Goal: Information Seeking & Learning: Learn about a topic

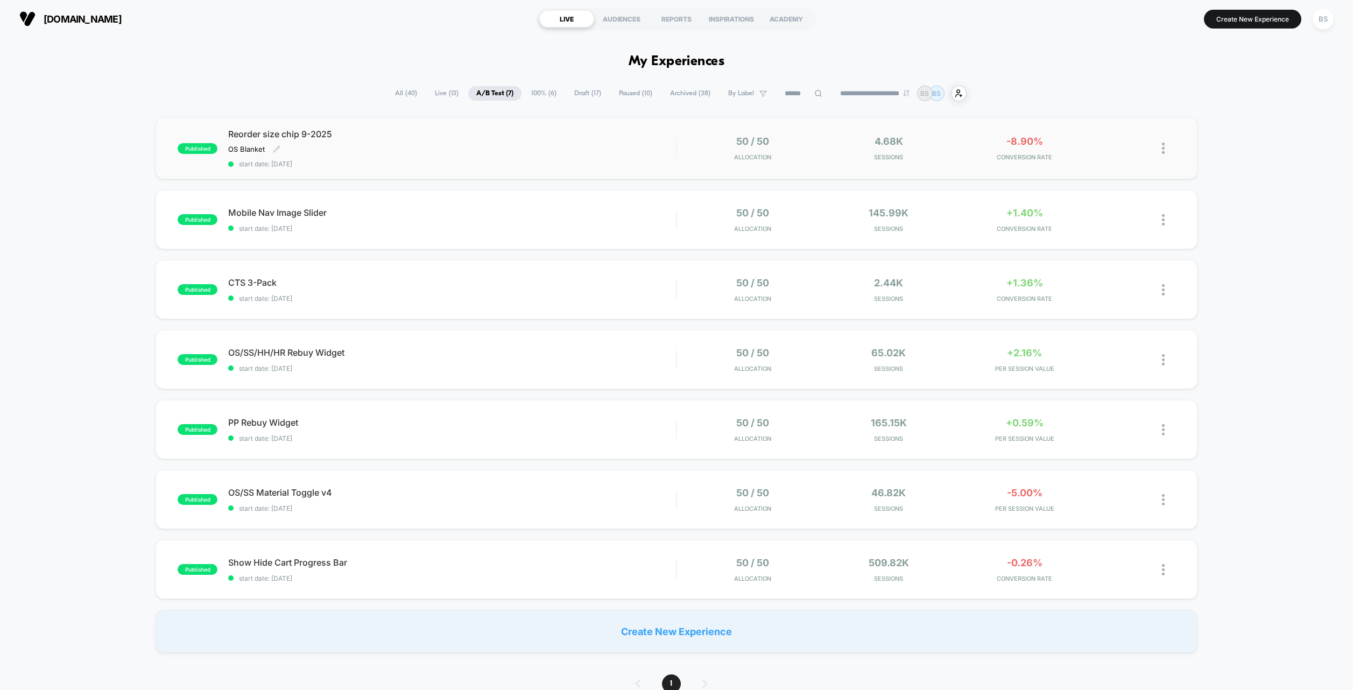
click at [579, 143] on div "Reorder size chip 9-2025 OS Blanket Click to edit experience details OS Blanket…" at bounding box center [452, 148] width 448 height 39
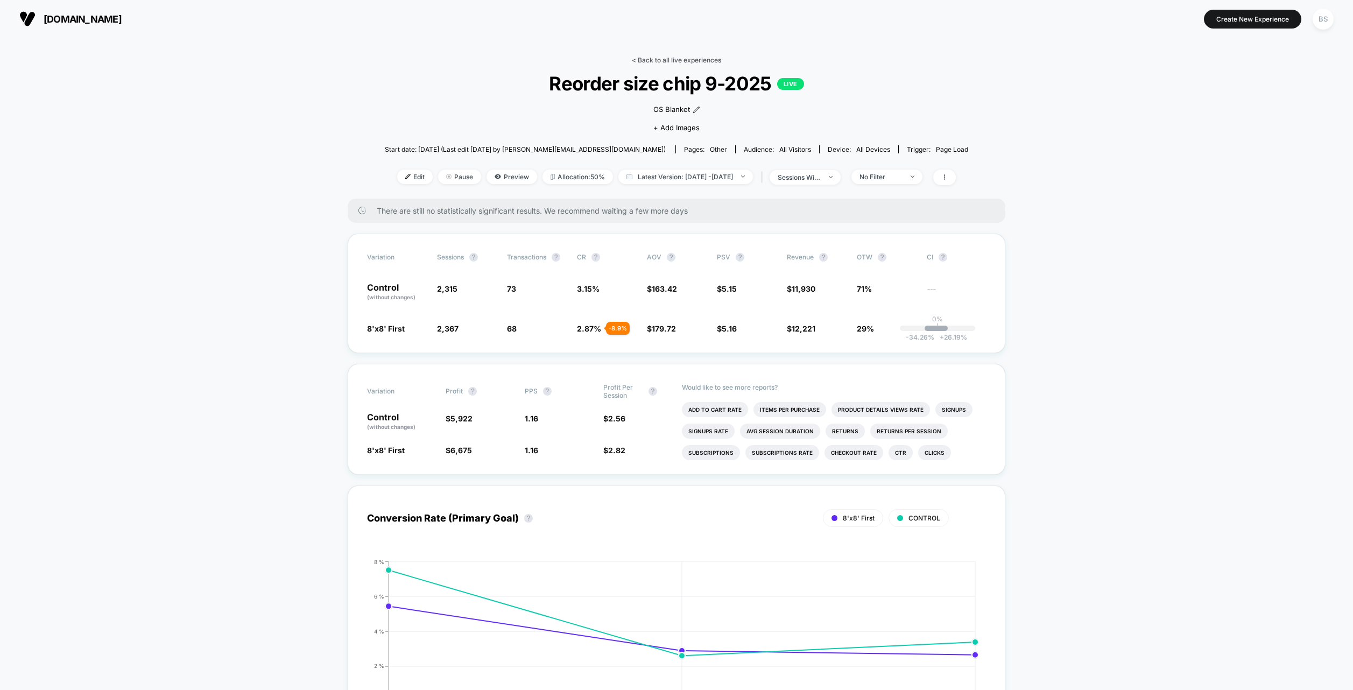
click at [648, 56] on link "< Back to all live experiences" at bounding box center [676, 60] width 89 height 8
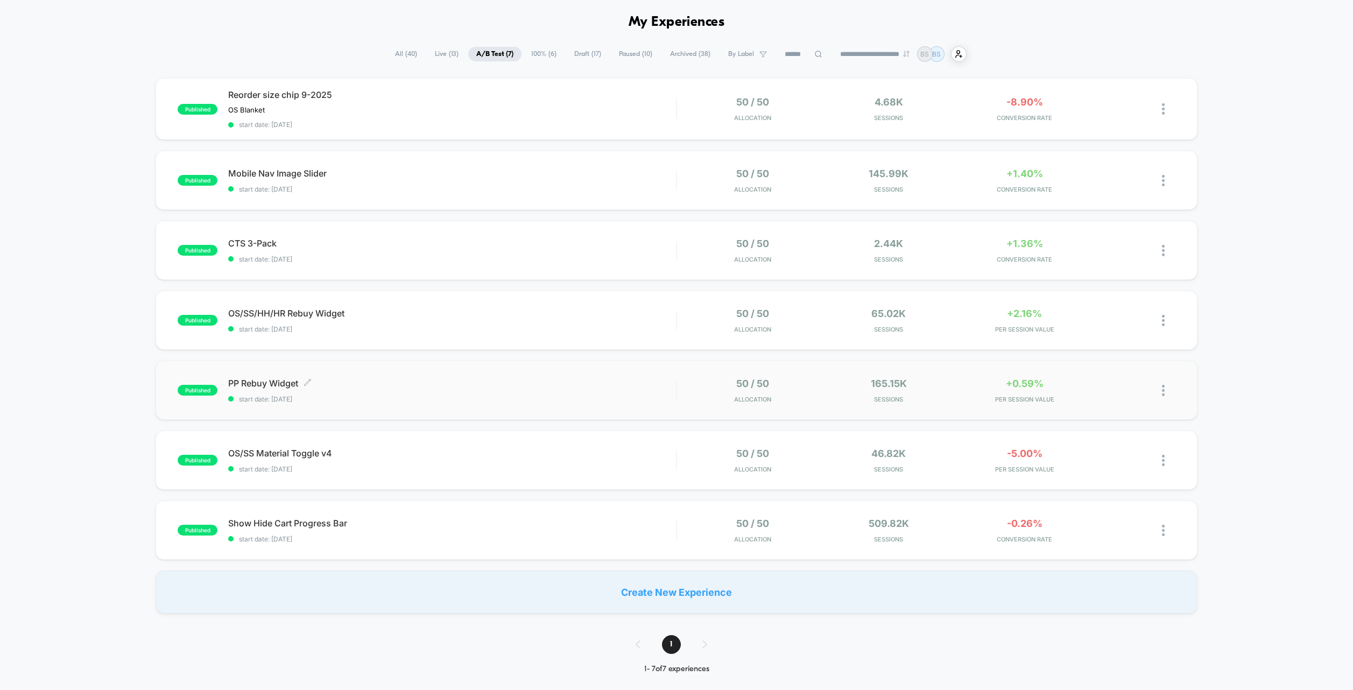
scroll to position [19, 0]
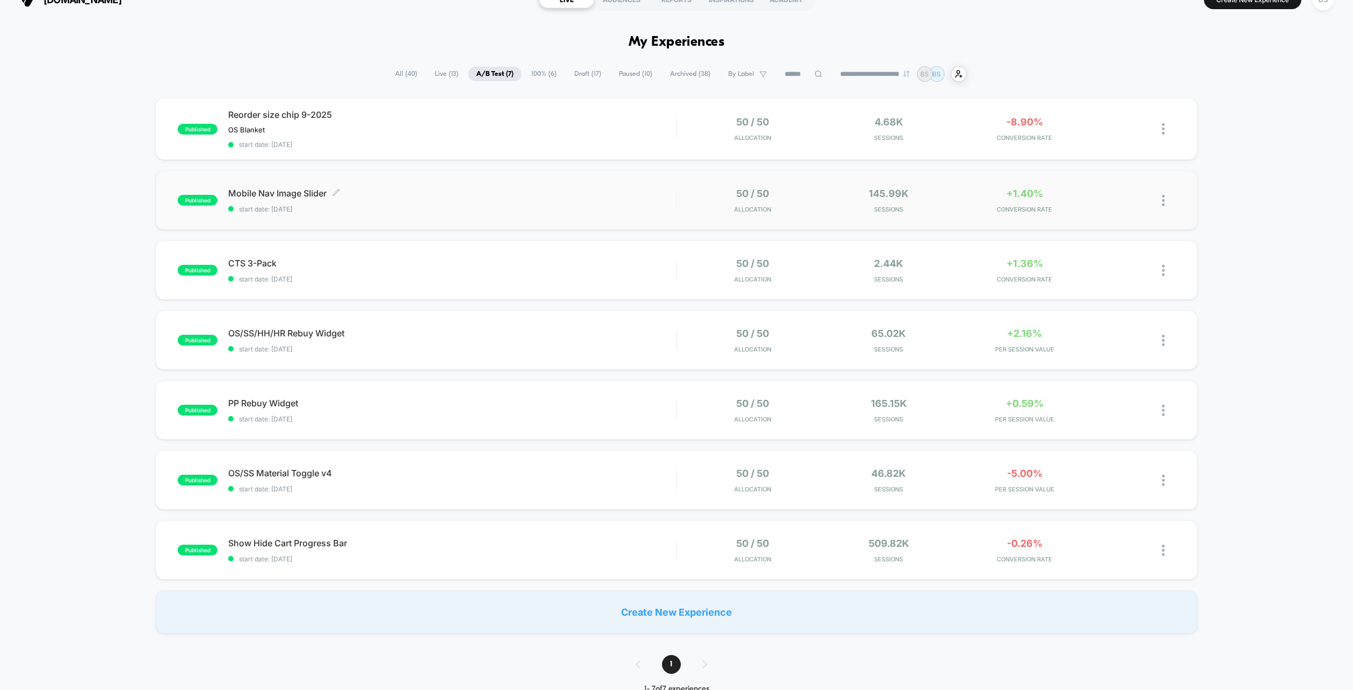
click at [565, 212] on span "start date: [DATE]" at bounding box center [452, 209] width 448 height 8
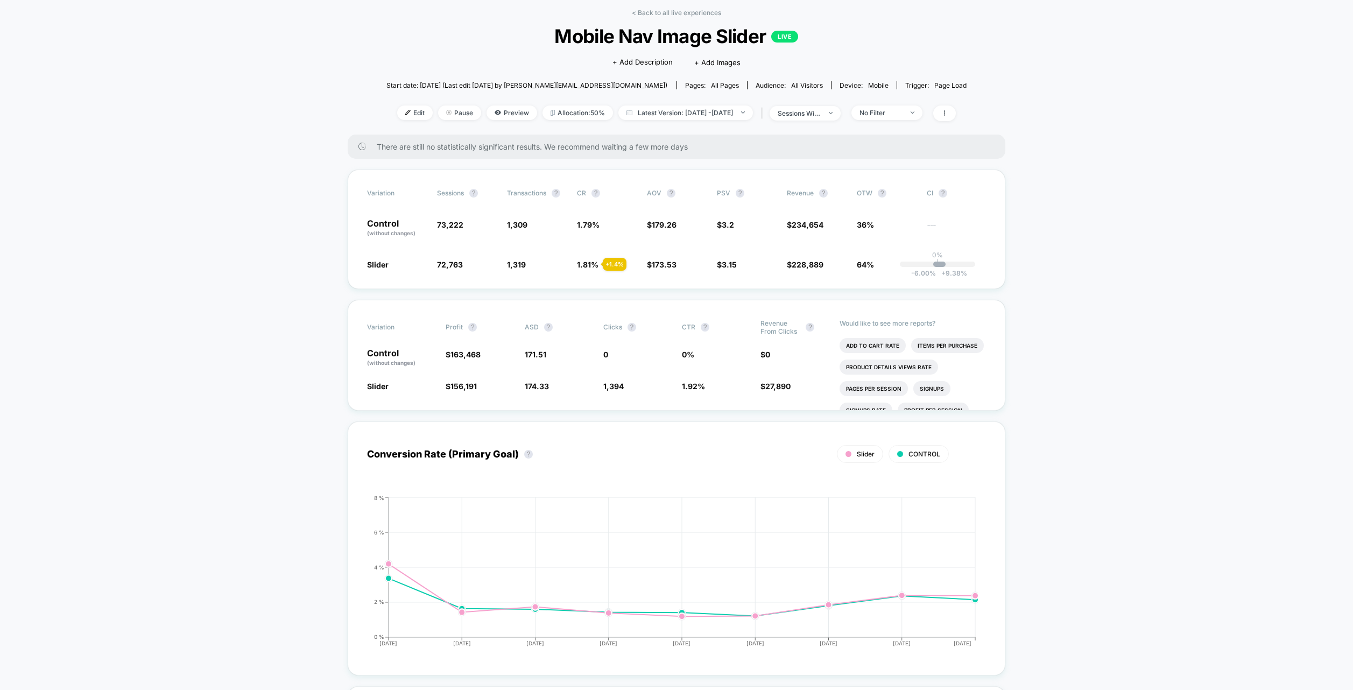
scroll to position [48, 0]
click at [637, 9] on link "< Back to all live experiences" at bounding box center [676, 12] width 89 height 8
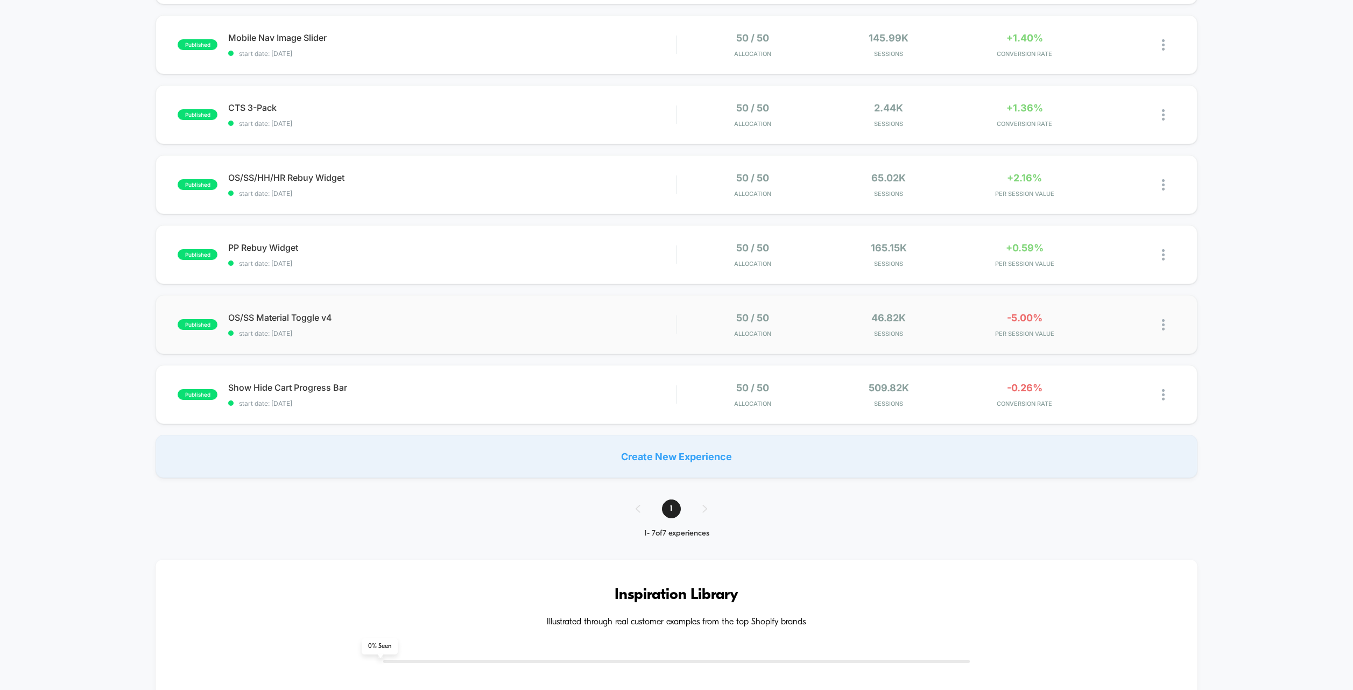
scroll to position [178, 0]
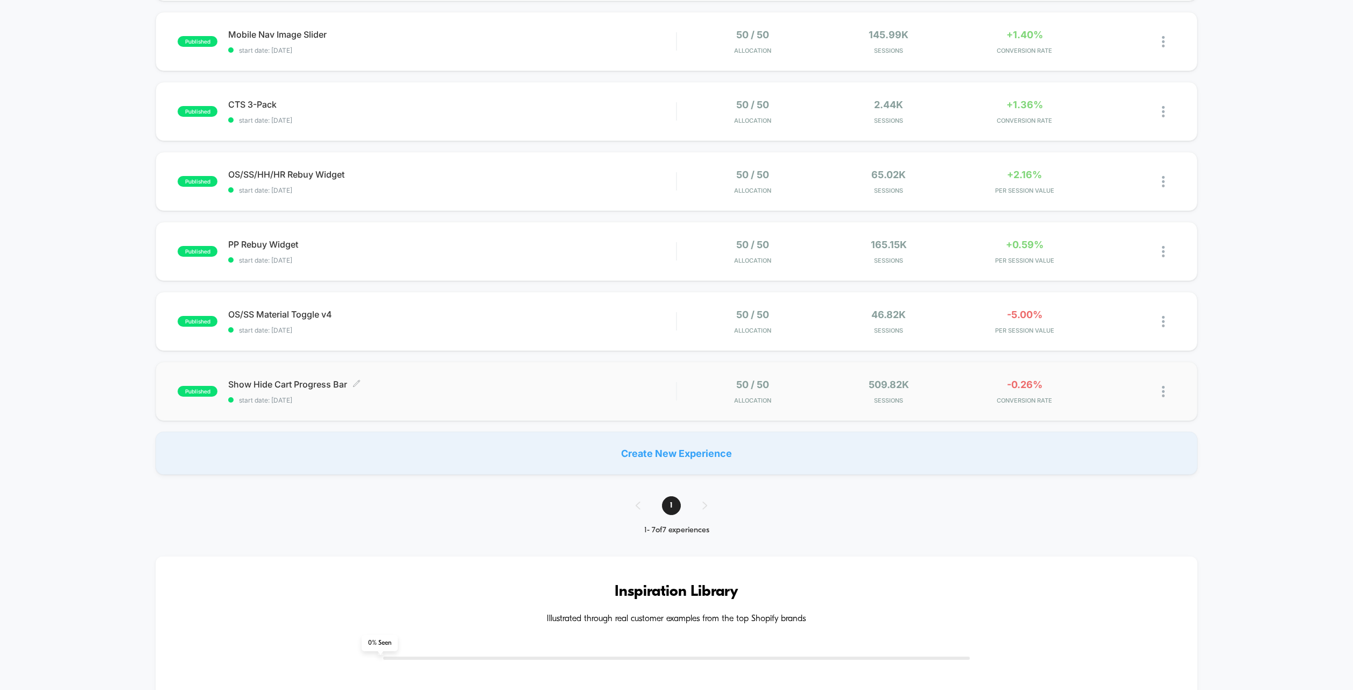
drag, startPoint x: 507, startPoint y: 326, endPoint x: 486, endPoint y: 396, distance: 73.2
click at [486, 396] on div "published Reorder size chip 9-2025 OS Blanket Click to edit experience details …" at bounding box center [676, 207] width 1353 height 536
click at [501, 265] on div "published PP Rebuy Widget start date: [DATE] 50 / 50 Allocation 165.15k Session…" at bounding box center [677, 251] width 1042 height 59
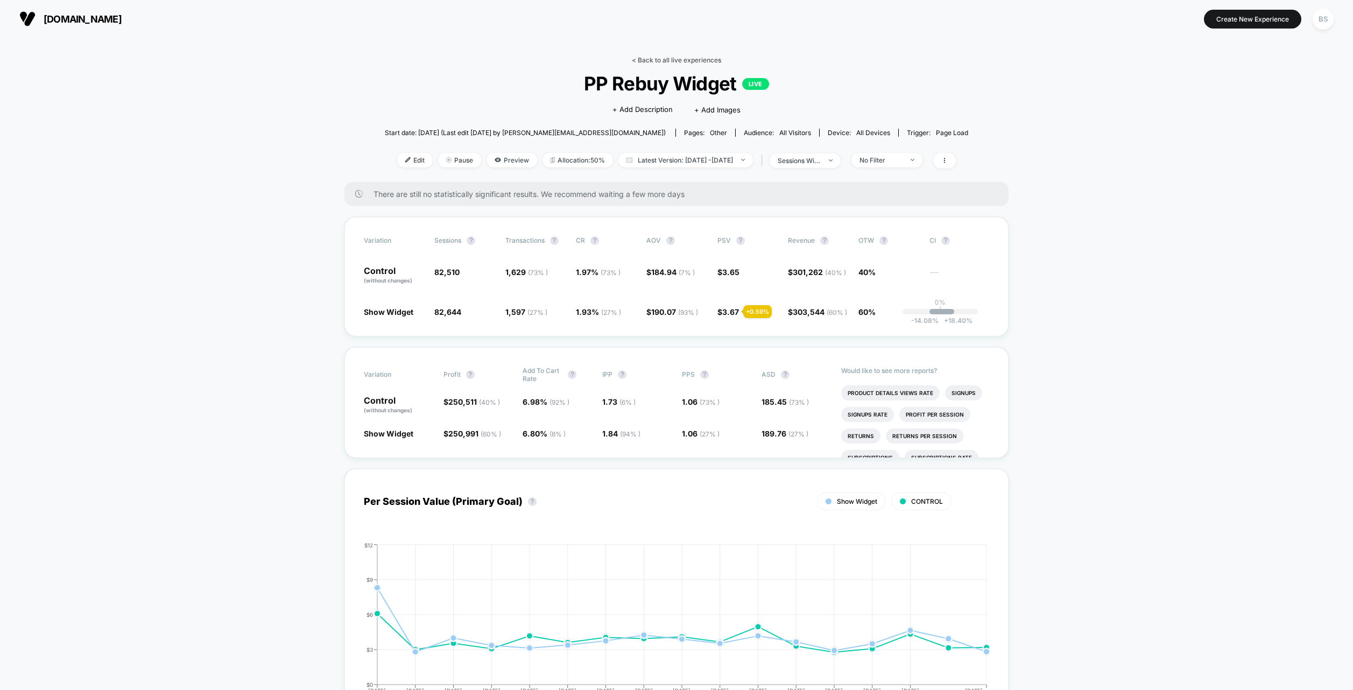
click at [656, 63] on link "< Back to all live experiences" at bounding box center [676, 60] width 89 height 8
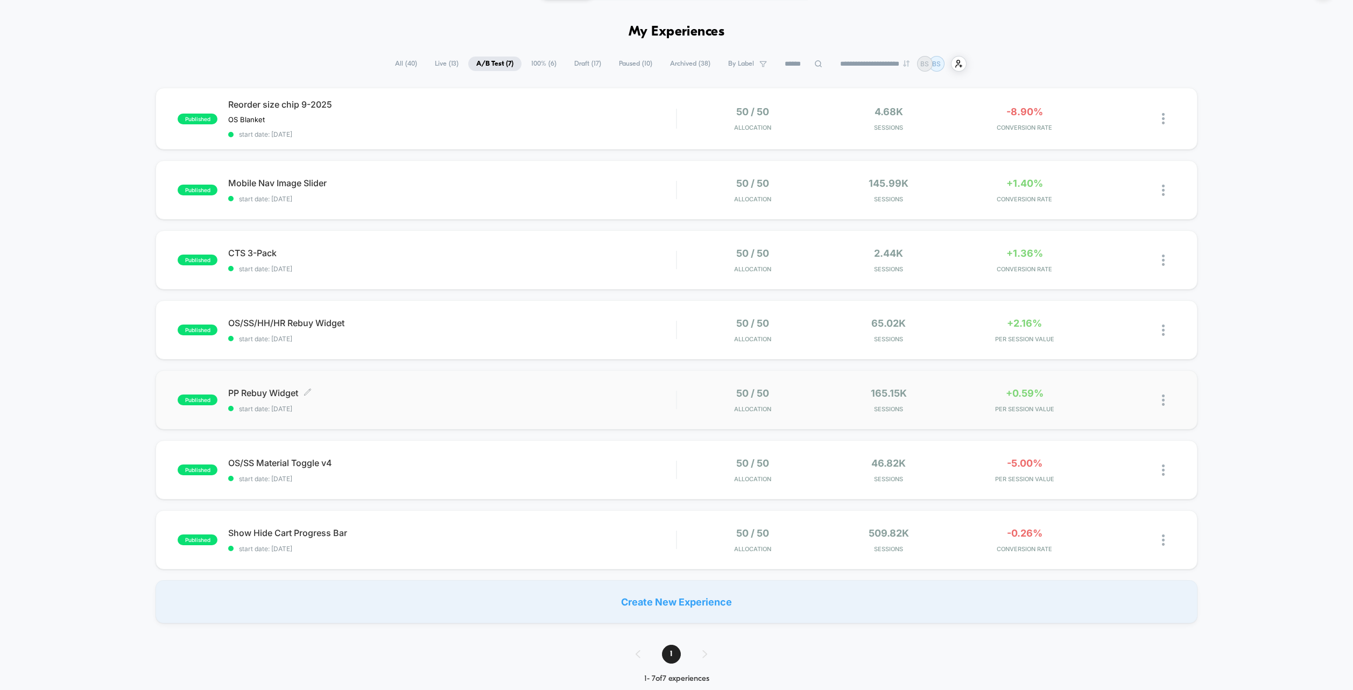
scroll to position [33, 0]
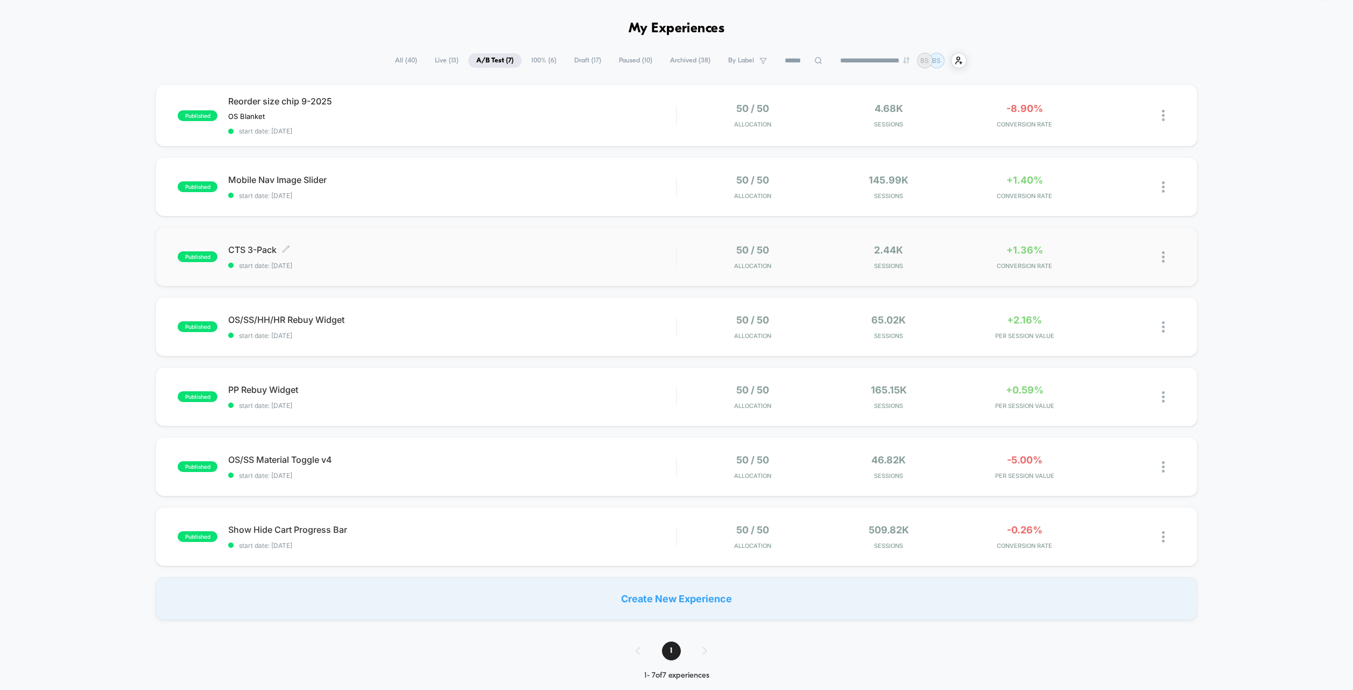
click at [641, 248] on span "CTS 3-Pack Click to edit experience details" at bounding box center [452, 249] width 448 height 11
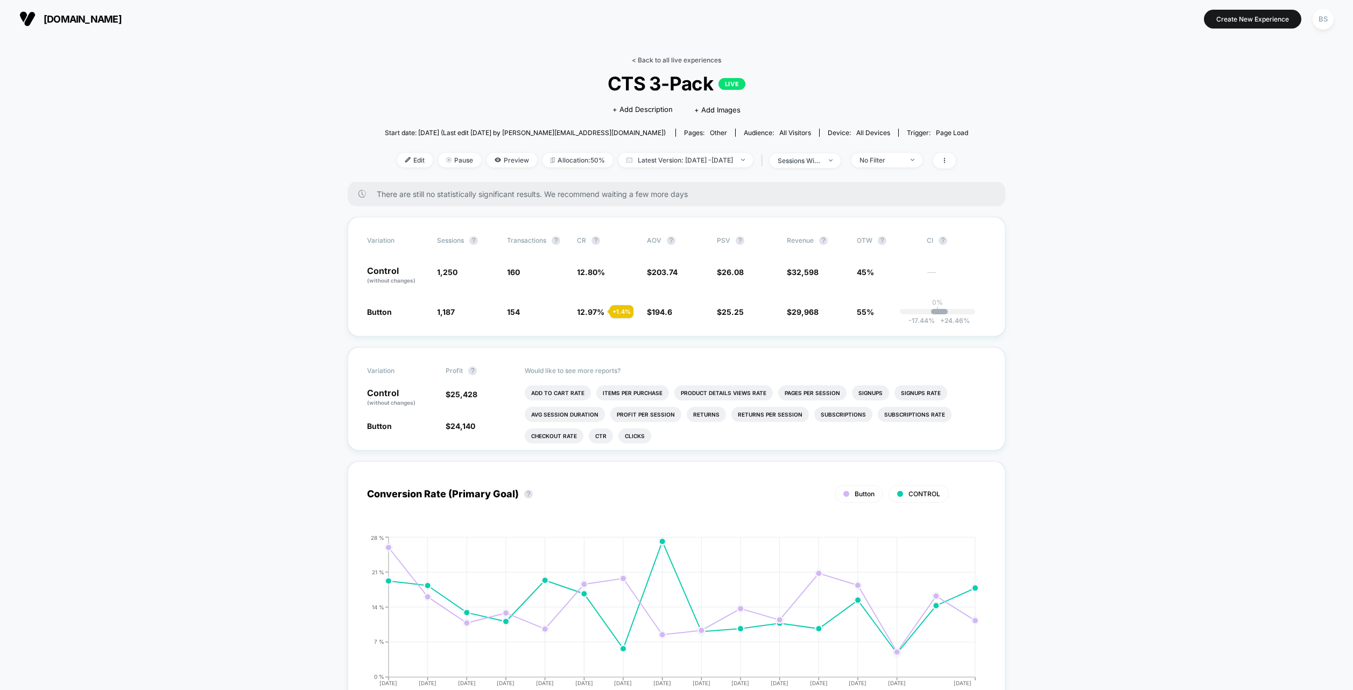
click at [652, 56] on link "< Back to all live experiences" at bounding box center [676, 60] width 89 height 8
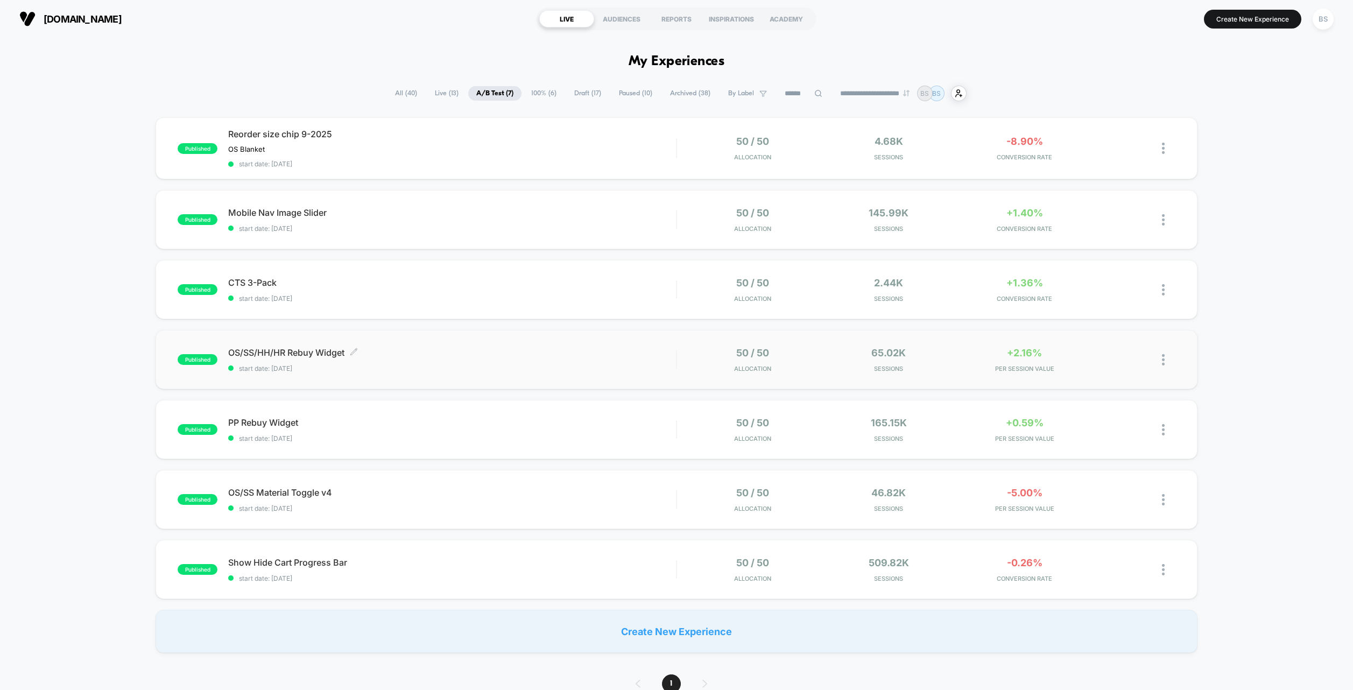
click at [521, 361] on div "OS/SS/HH/HR Rebuy Widget Click to edit experience details Click to edit experie…" at bounding box center [452, 359] width 448 height 25
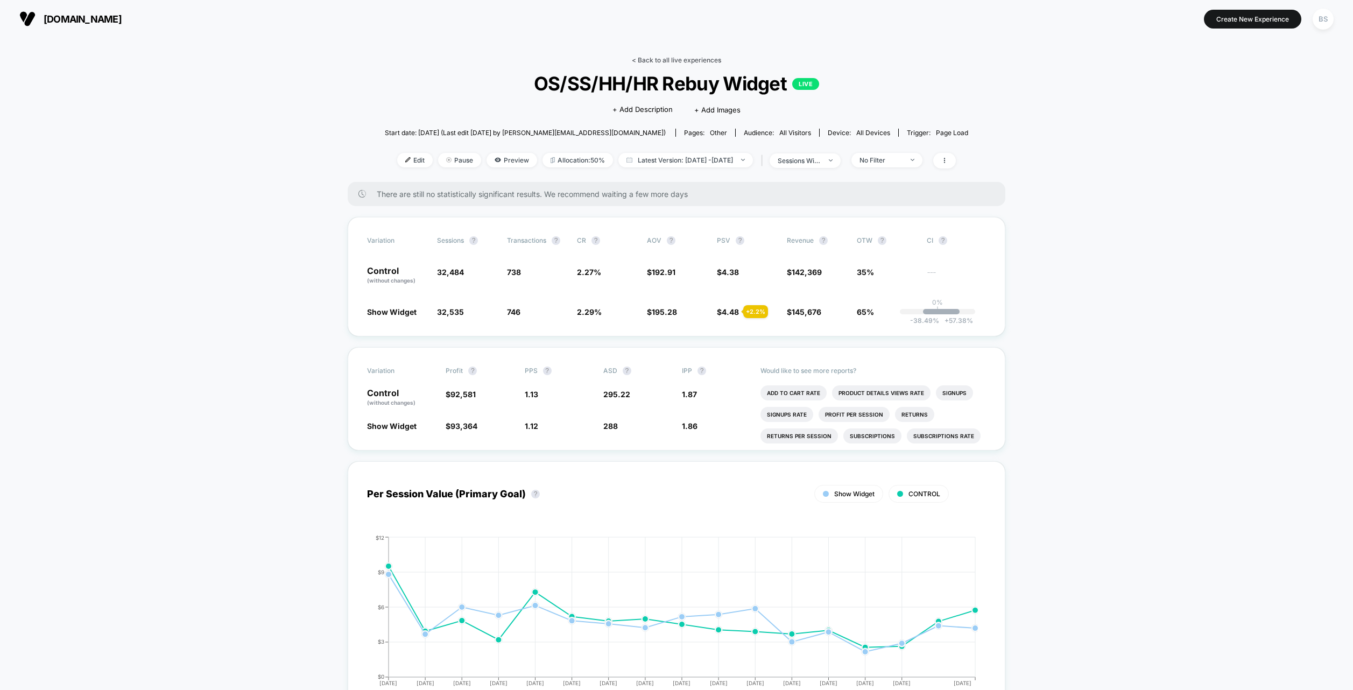
click at [645, 62] on link "< Back to all live experiences" at bounding box center [676, 60] width 89 height 8
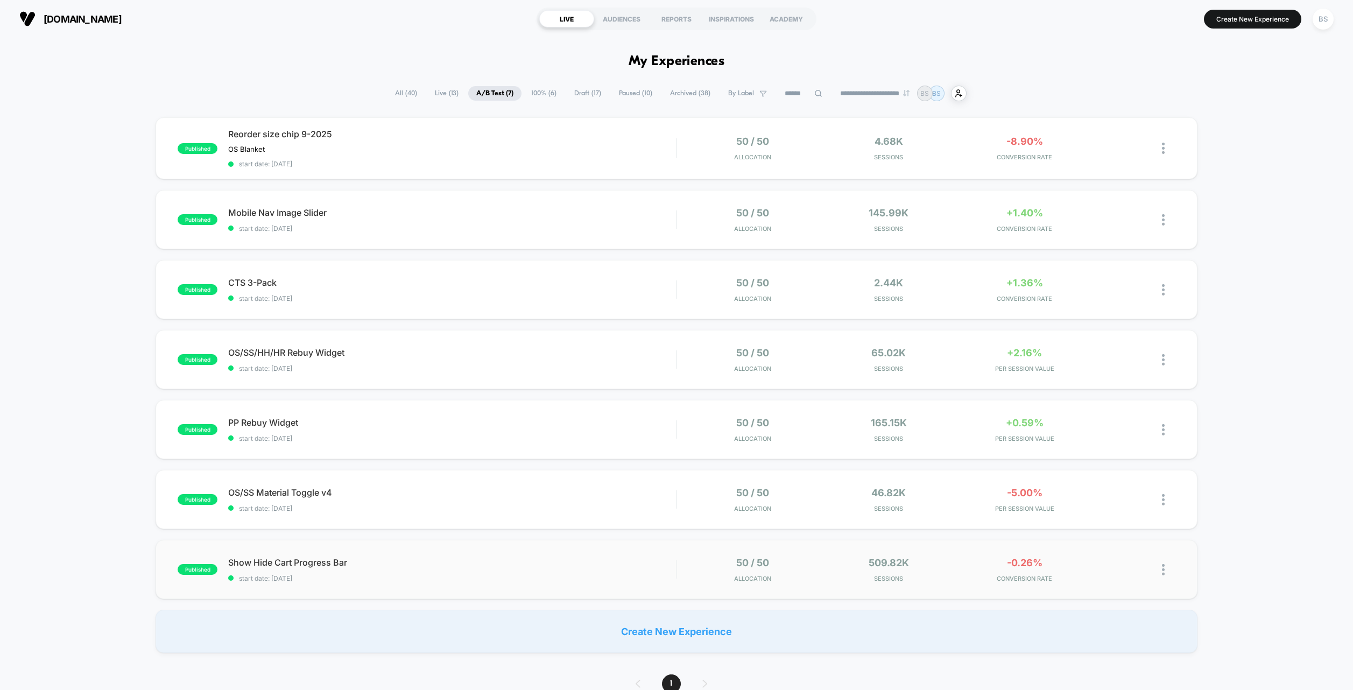
click at [581, 555] on div "published Show Hide Cart Progress Bar start date: [DATE] 50 / 50 Allocation 509…" at bounding box center [677, 569] width 1042 height 59
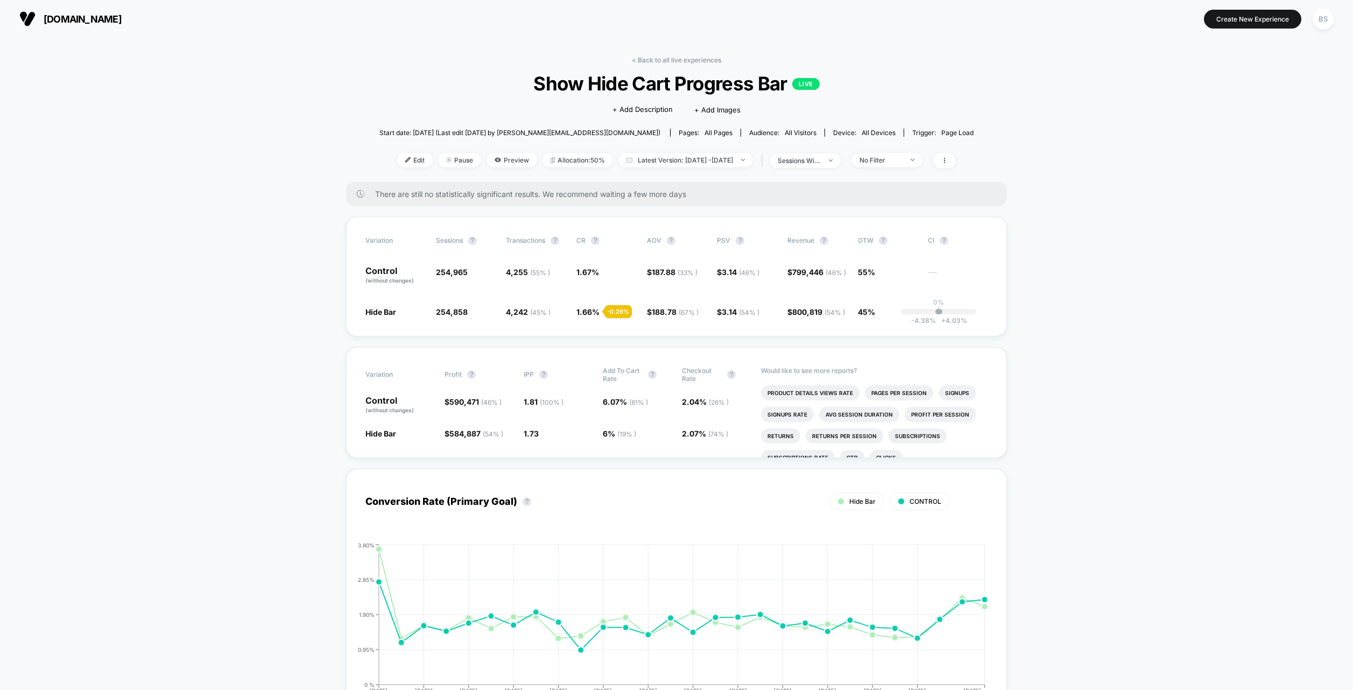
click at [648, 68] on div "< Back to all live experiences Show Hide Cart Progress Bar LIVE Click to edit e…" at bounding box center [677, 119] width 594 height 126
click at [648, 57] on link "< Back to all live experiences" at bounding box center [676, 60] width 89 height 8
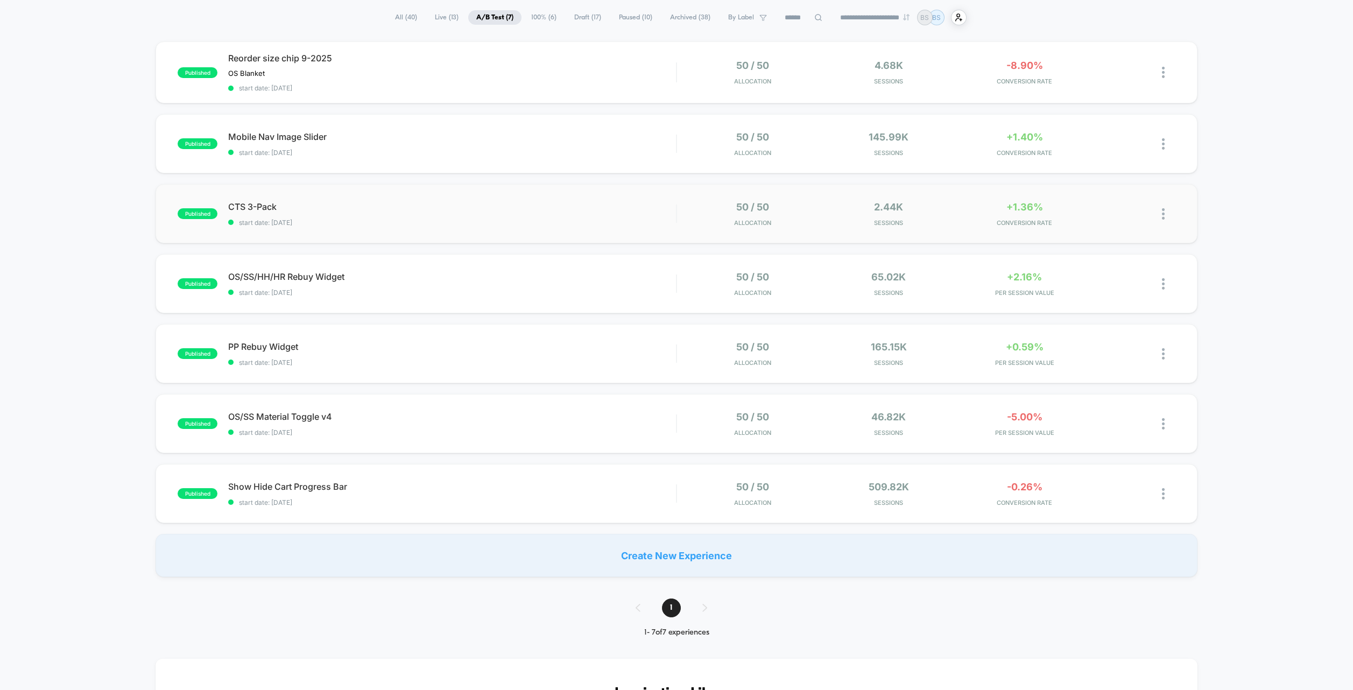
scroll to position [76, 0]
click at [659, 349] on span "PP Rebuy Widget Click to edit experience details" at bounding box center [452, 346] width 448 height 11
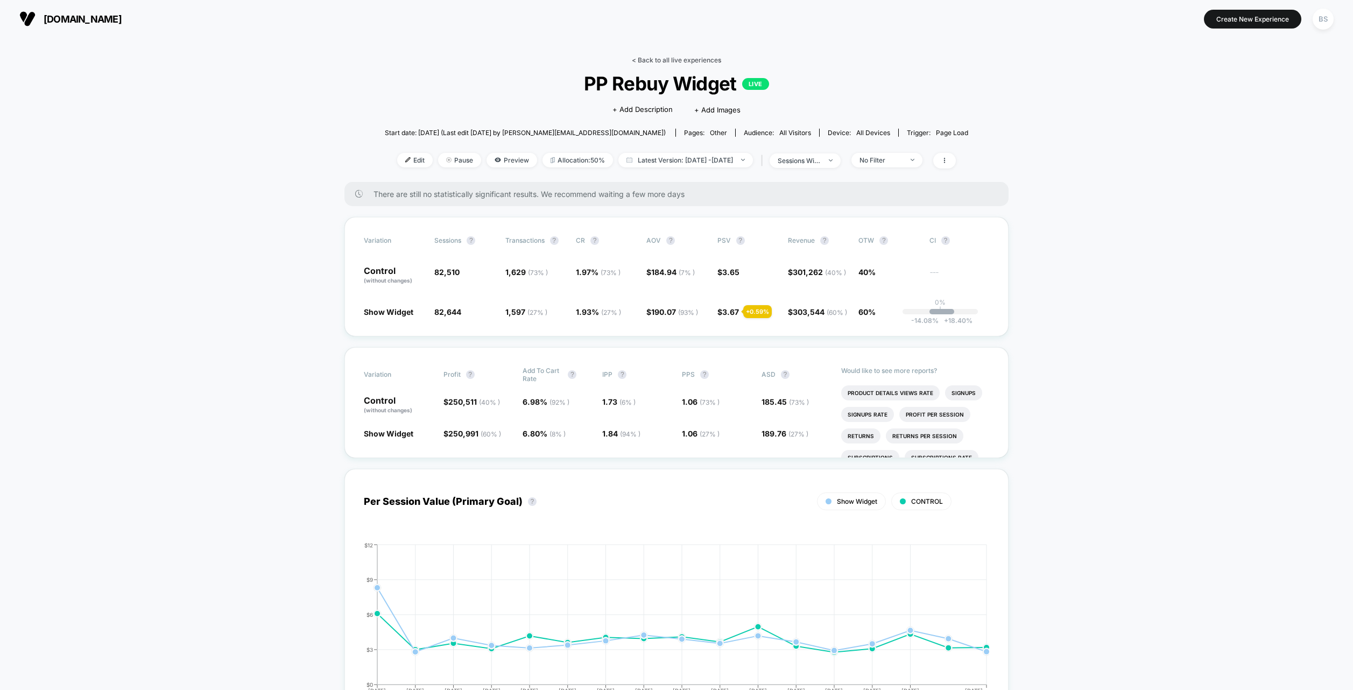
click at [653, 57] on link "< Back to all live experiences" at bounding box center [676, 60] width 89 height 8
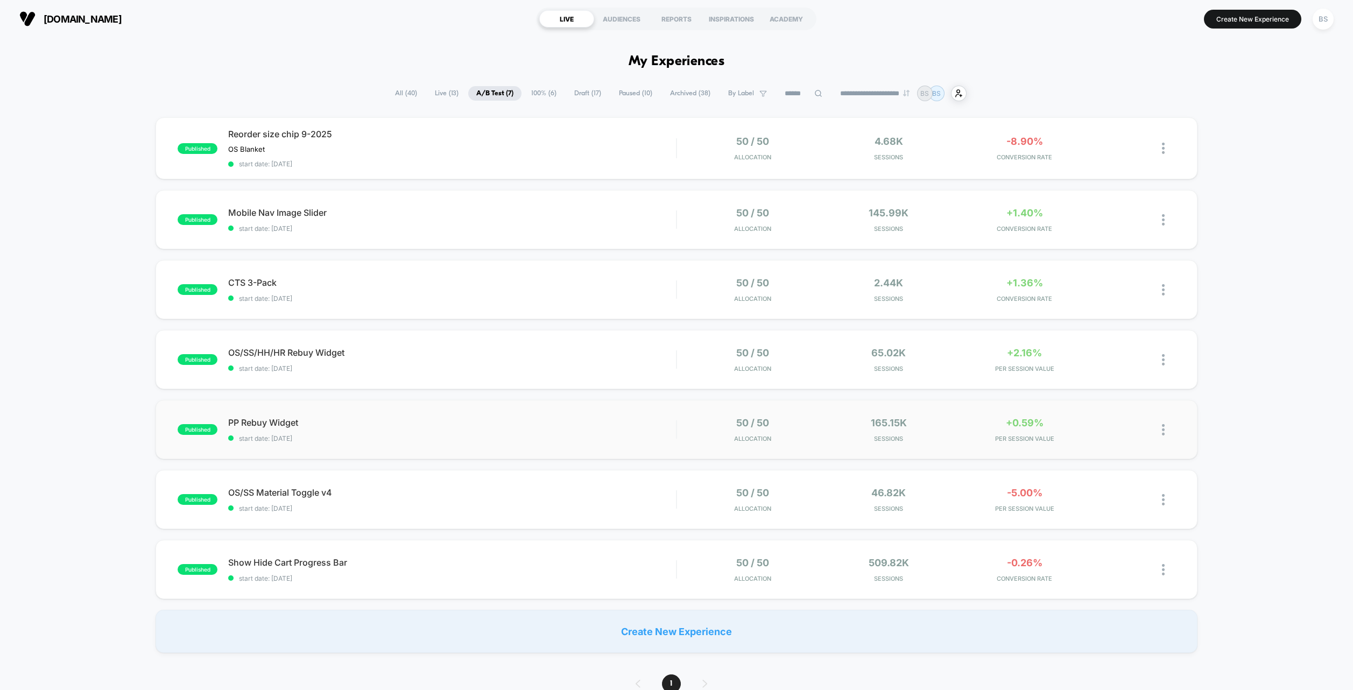
drag, startPoint x: 522, startPoint y: 276, endPoint x: 523, endPoint y: 406, distance: 129.7
click at [523, 406] on div "published Reorder size chip 9-2025 OS Blanket Click to edit experience details …" at bounding box center [676, 385] width 1353 height 536
click at [532, 422] on span "PP Rebuy Widget Click to edit experience details" at bounding box center [452, 422] width 448 height 11
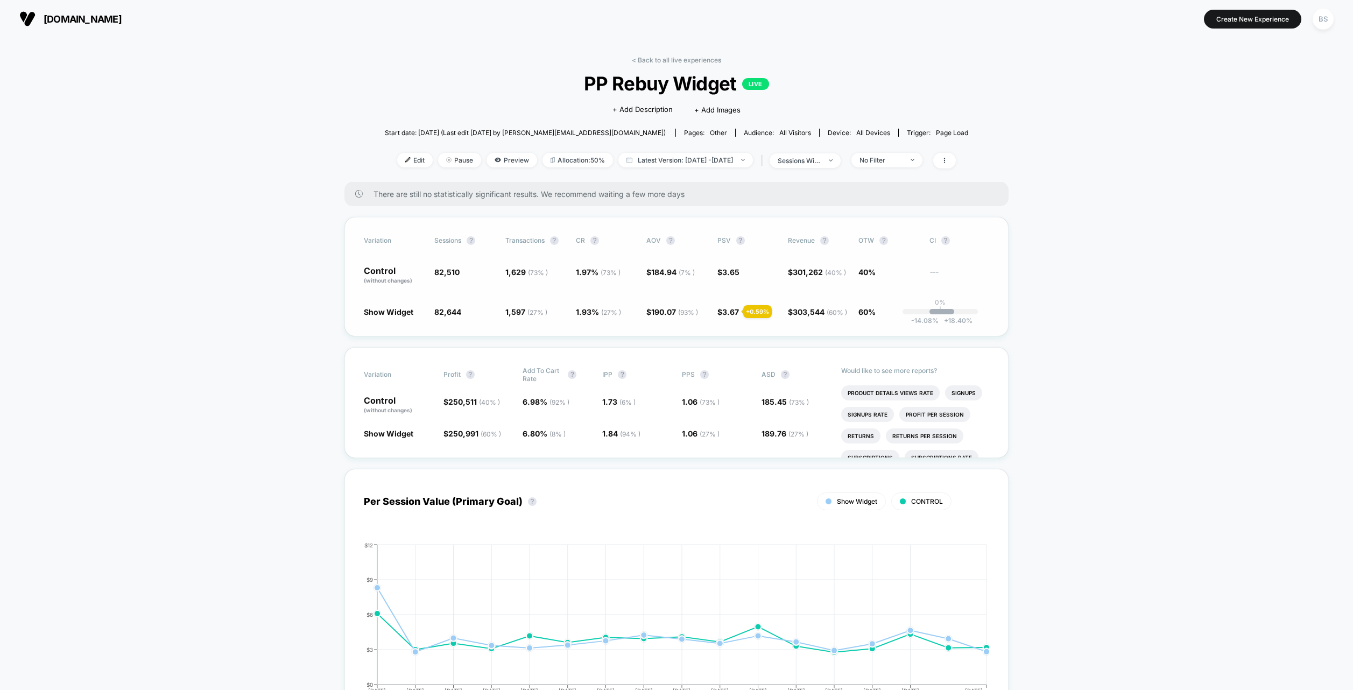
scroll to position [1, 0]
click at [652, 59] on link "< Back to all live experiences" at bounding box center [676, 59] width 89 height 8
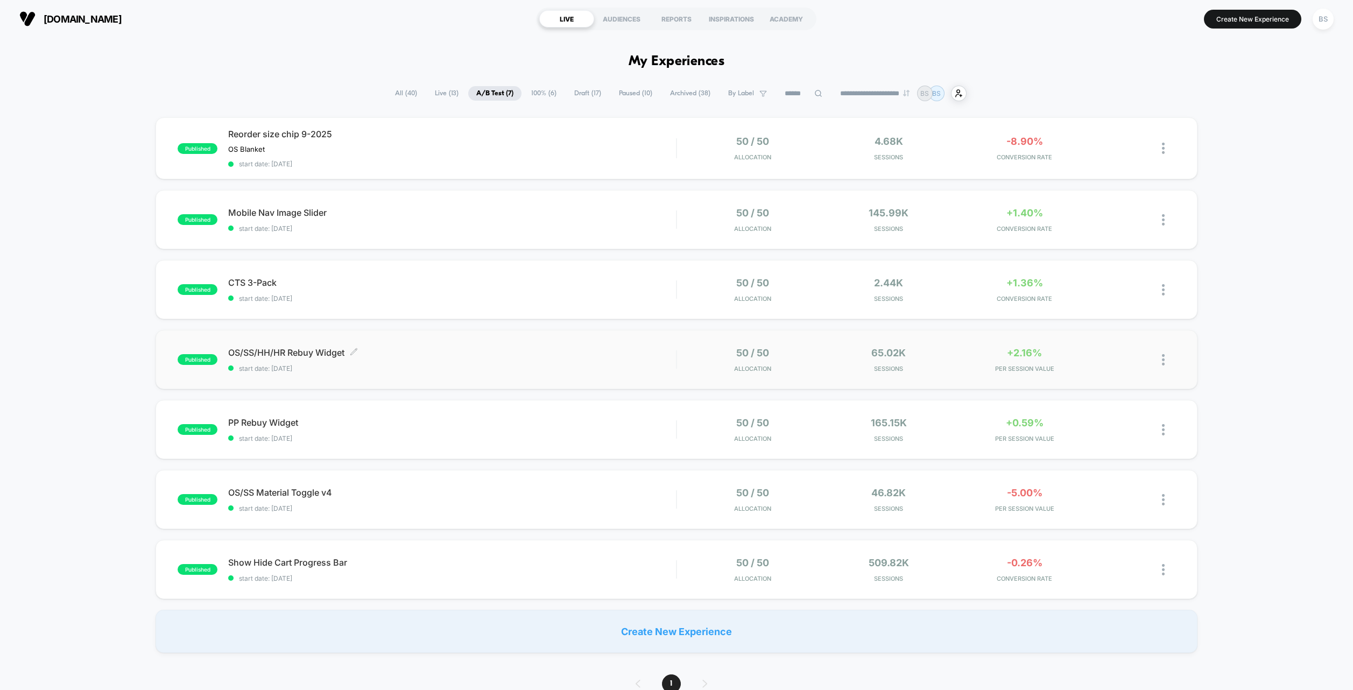
click at [633, 348] on span "OS/SS/HH/HR Rebuy Widget Click to edit experience details" at bounding box center [452, 352] width 448 height 11
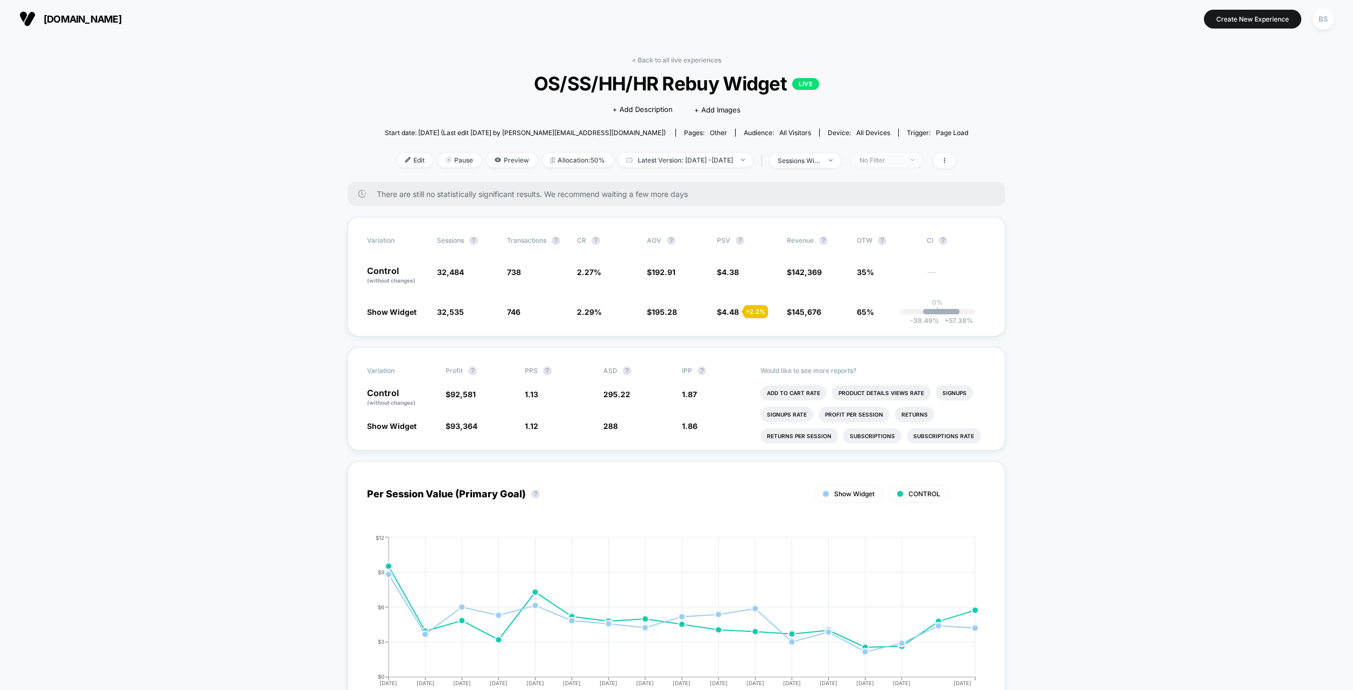
click at [882, 165] on span "No Filter" at bounding box center [887, 160] width 71 height 15
click at [887, 261] on span "New Visitors" at bounding box center [895, 264] width 44 height 9
click at [892, 319] on button "Save" at bounding box center [905, 316] width 99 height 18
click at [921, 173] on div "< Back to all live experiences OS/SS/HH/HR Rebuy Widget LIVE Click to edit expe…" at bounding box center [677, 119] width 584 height 126
click at [903, 158] on div "New Visitors" at bounding box center [881, 160] width 43 height 8
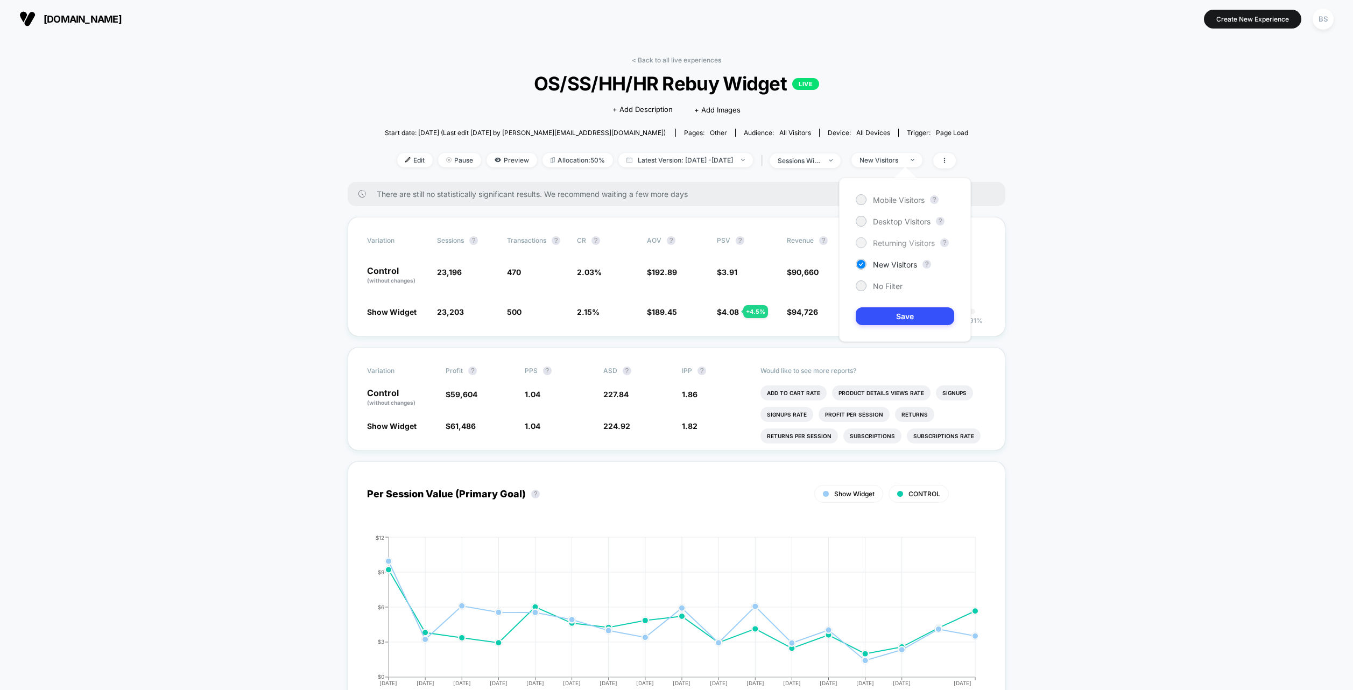
click at [907, 243] on span "Returning Visitors" at bounding box center [904, 242] width 62 height 9
click at [903, 161] on div "New Visitors" at bounding box center [881, 160] width 43 height 8
click at [898, 217] on span "Desktop Visitors" at bounding box center [902, 221] width 58 height 9
click at [900, 311] on button "Save" at bounding box center [905, 316] width 99 height 18
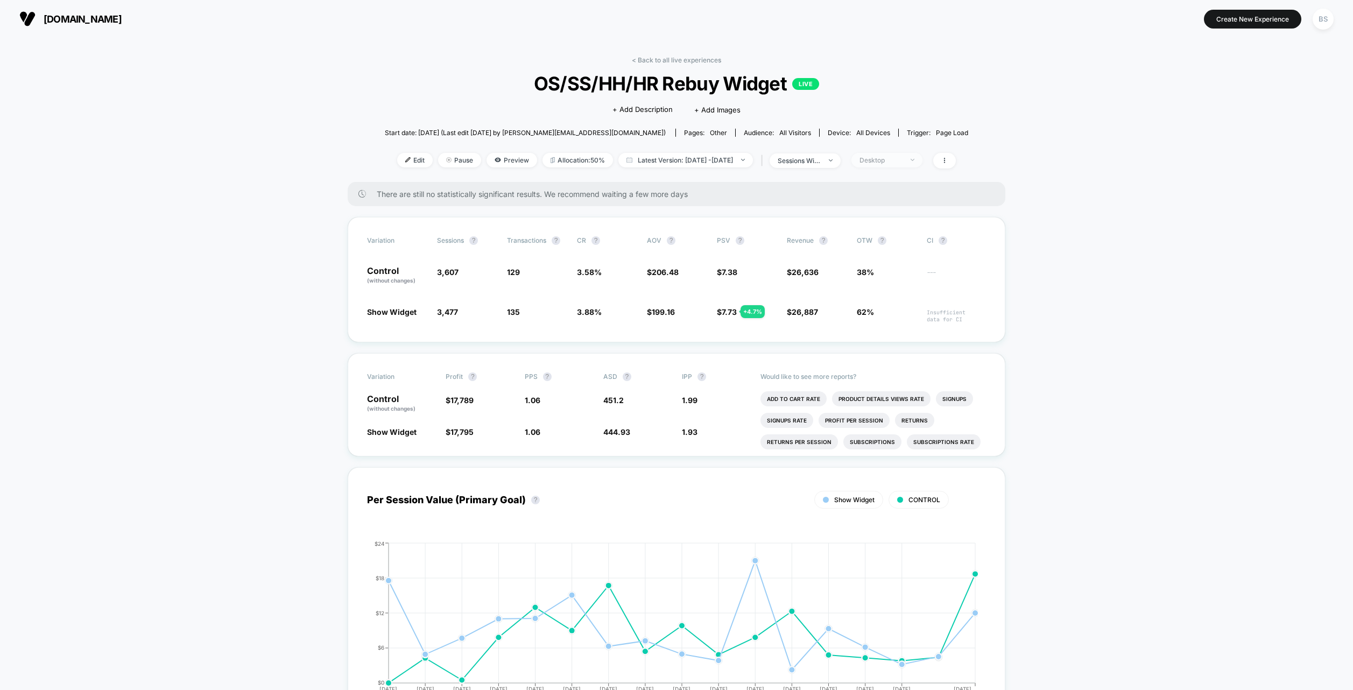
click at [902, 167] on span "Desktop" at bounding box center [887, 160] width 71 height 15
click at [894, 207] on div "Mobile Visitors ? Desktop Visitors ? Returning Visitors ? New Visitors ? No Fil…" at bounding box center [905, 260] width 132 height 164
click at [895, 206] on div "Mobile Visitors ? Desktop Visitors ? Returning Visitors ? New Visitors ? No Fil…" at bounding box center [905, 260] width 132 height 164
click at [895, 205] on div "Mobile Visitors ? Desktop Visitors ? Returning Visitors ? New Visitors ? No Fil…" at bounding box center [905, 260] width 132 height 164
click at [898, 199] on span "Mobile Visitors" at bounding box center [899, 199] width 52 height 9
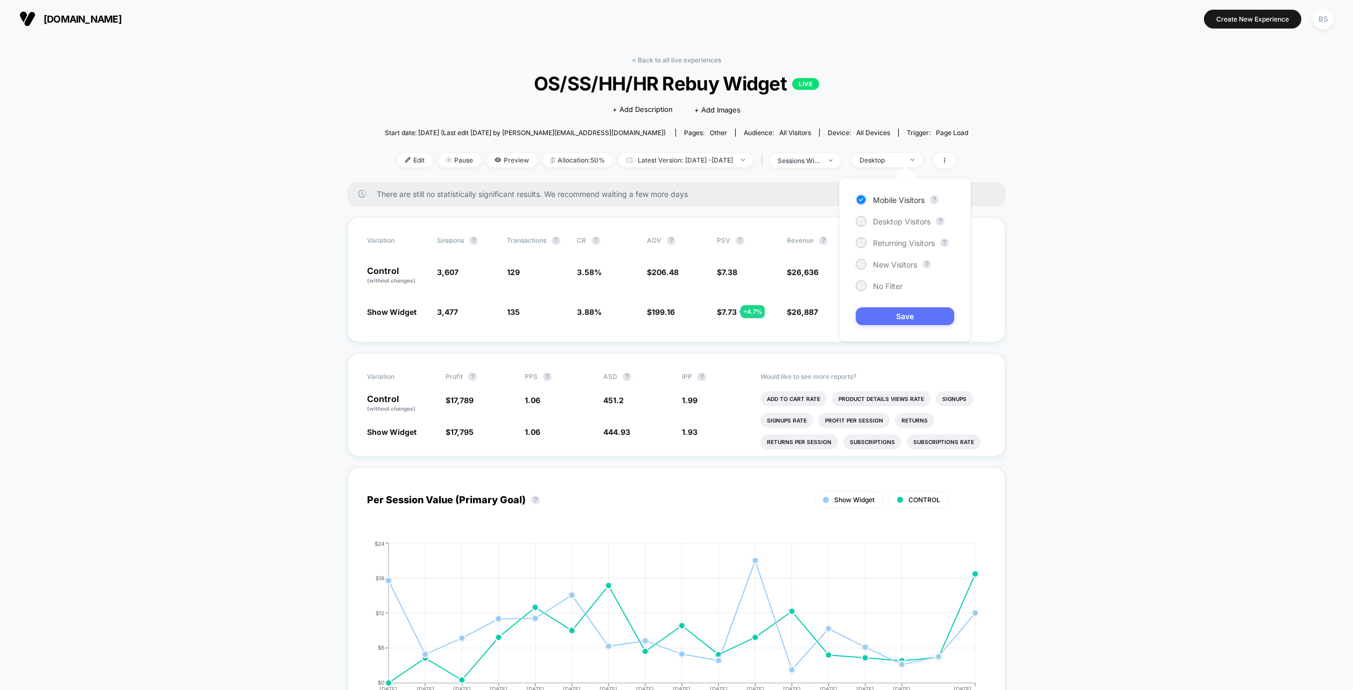
click at [890, 310] on button "Save" at bounding box center [905, 316] width 99 height 18
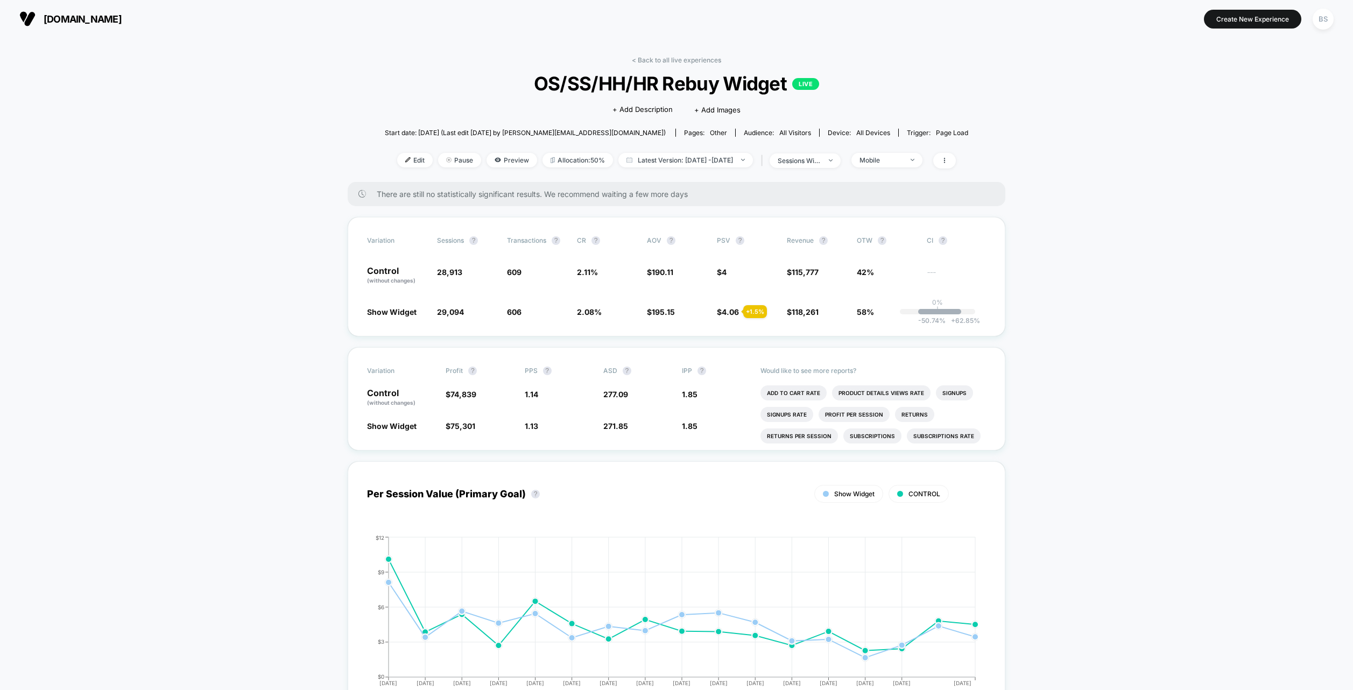
click at [631, 82] on span "OS/SS/HH/HR Rebuy Widget LIVE" at bounding box center [676, 83] width 525 height 23
click at [645, 58] on link "< Back to all live experiences" at bounding box center [676, 60] width 89 height 8
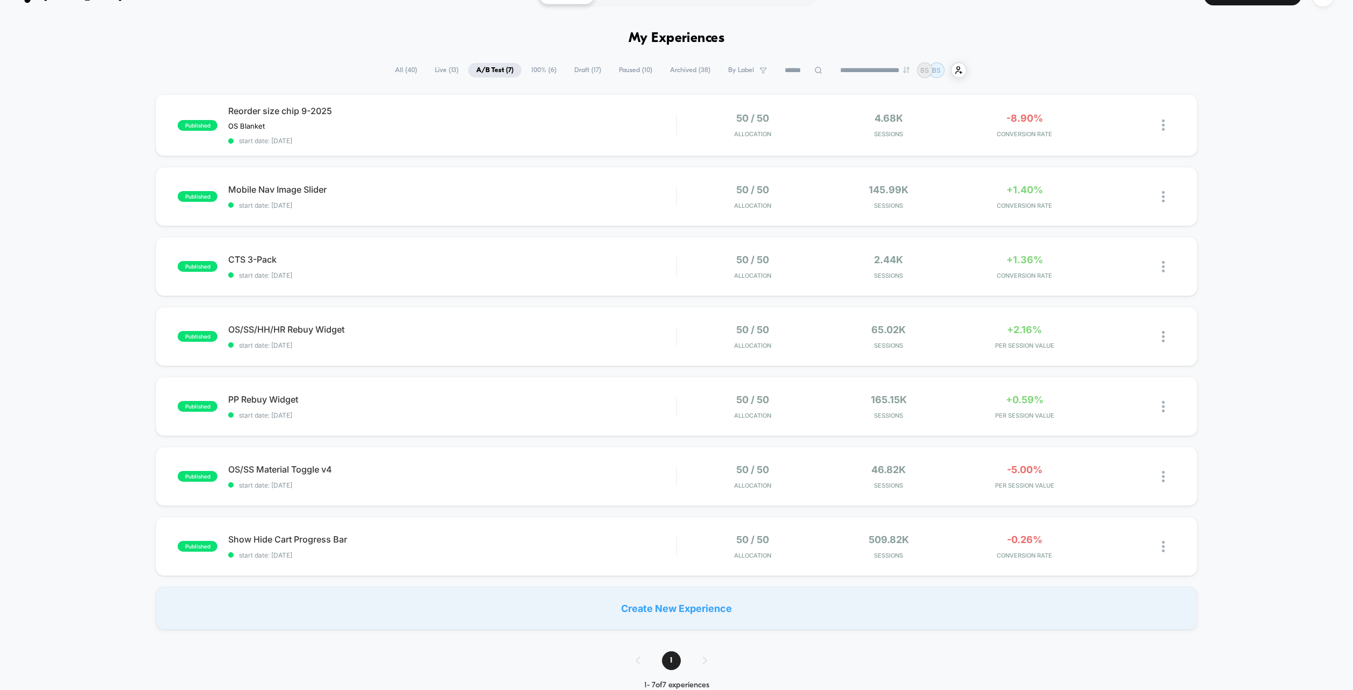
scroll to position [38, 0]
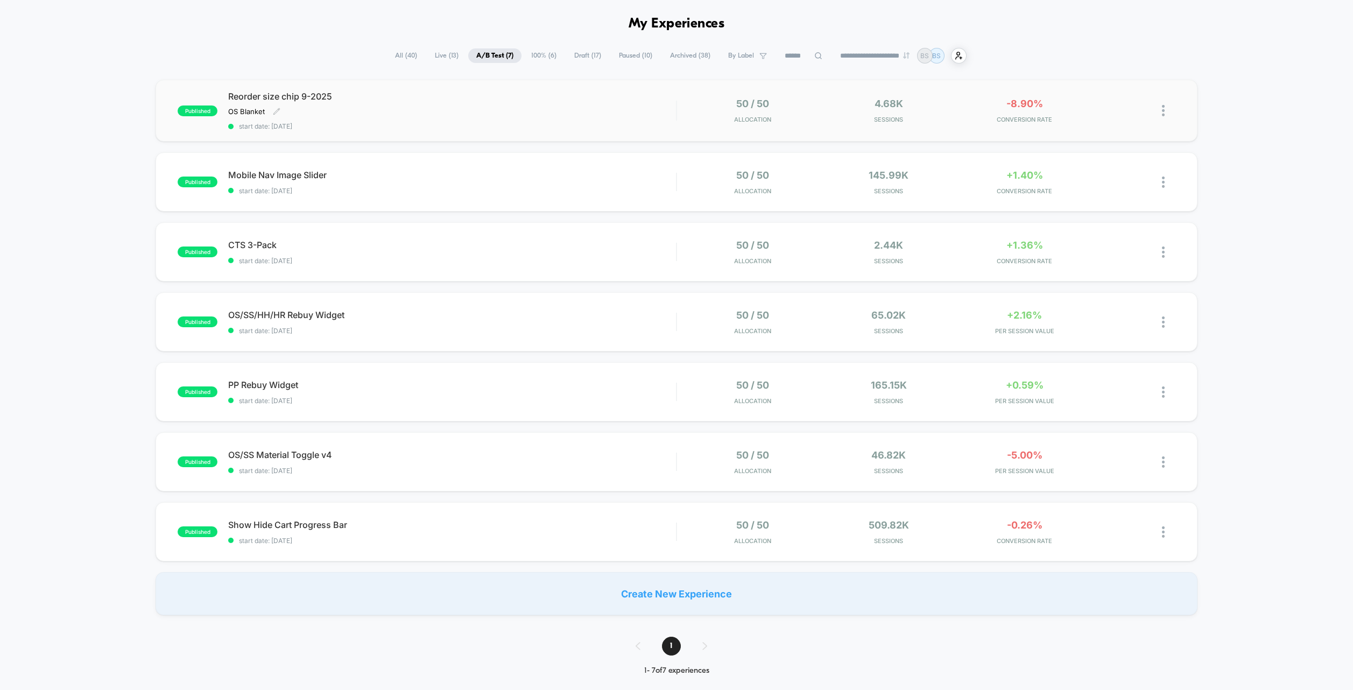
click at [487, 114] on div "OS Blanket Click to edit experience details OS Blanket" at bounding box center [384, 111] width 313 height 9
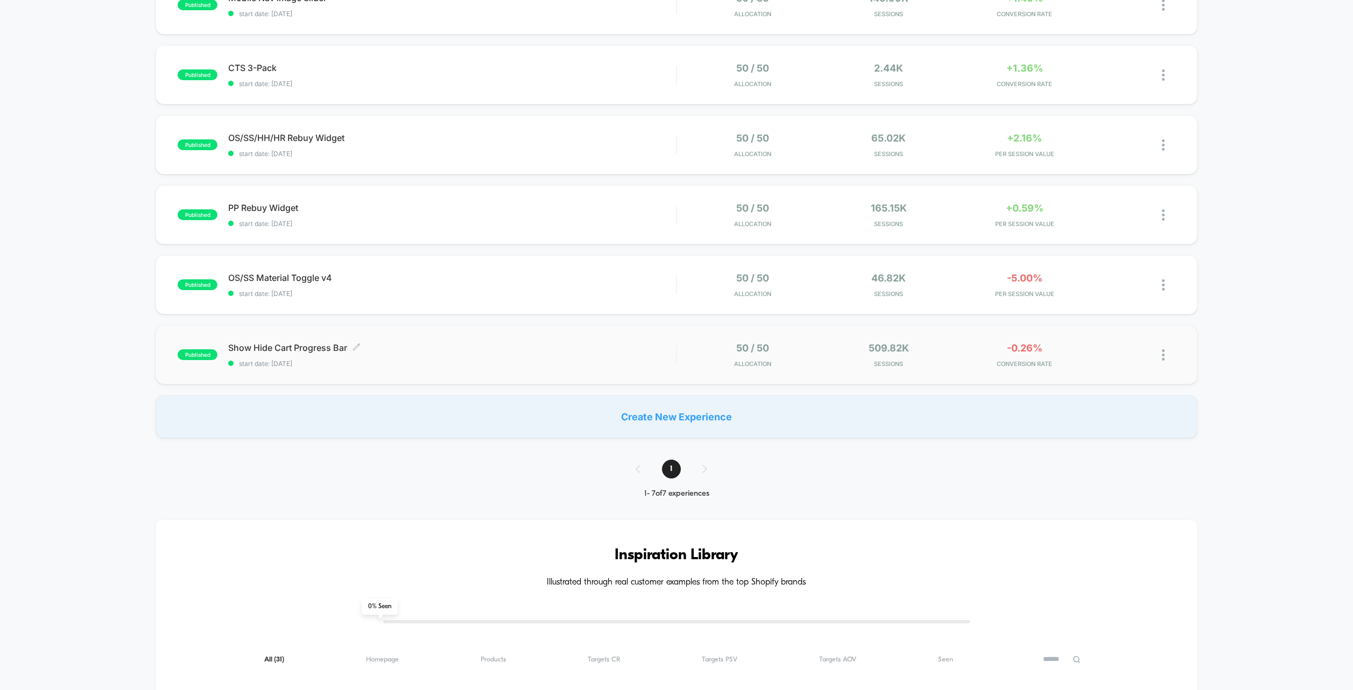
scroll to position [187, 0]
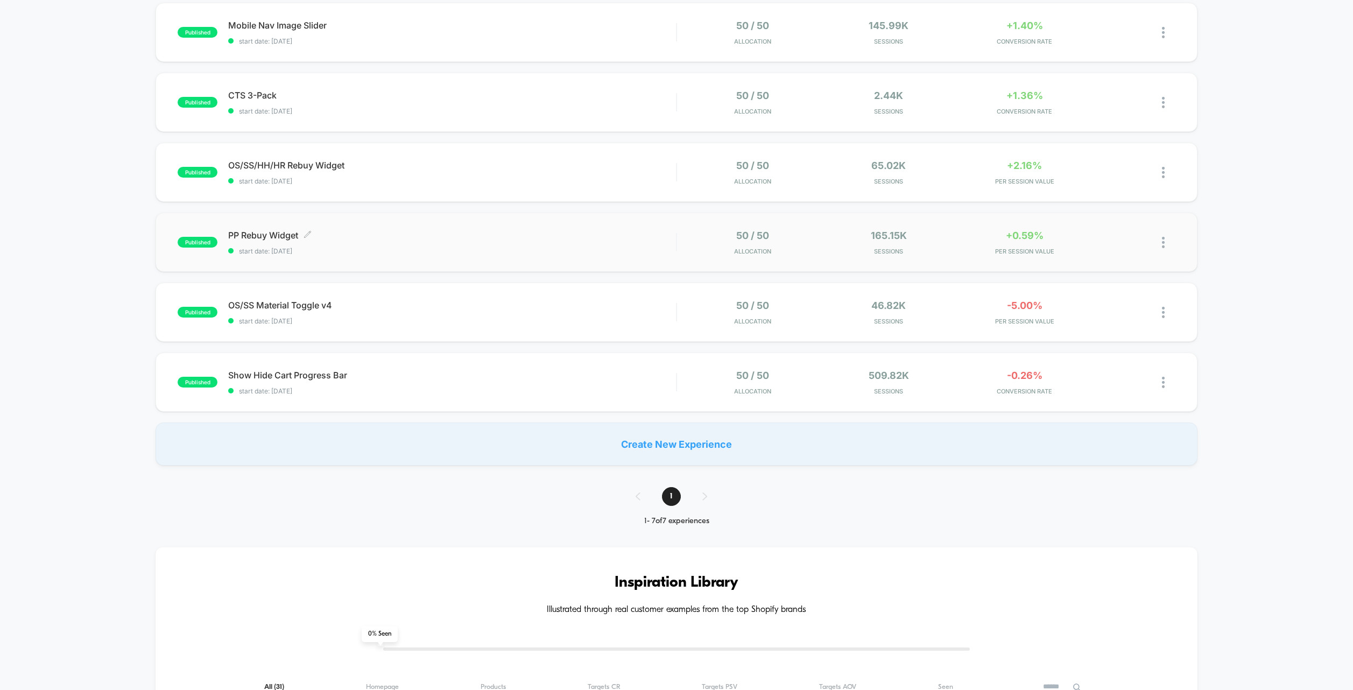
click at [651, 238] on span "PP Rebuy Widget Click to edit experience details" at bounding box center [452, 235] width 448 height 11
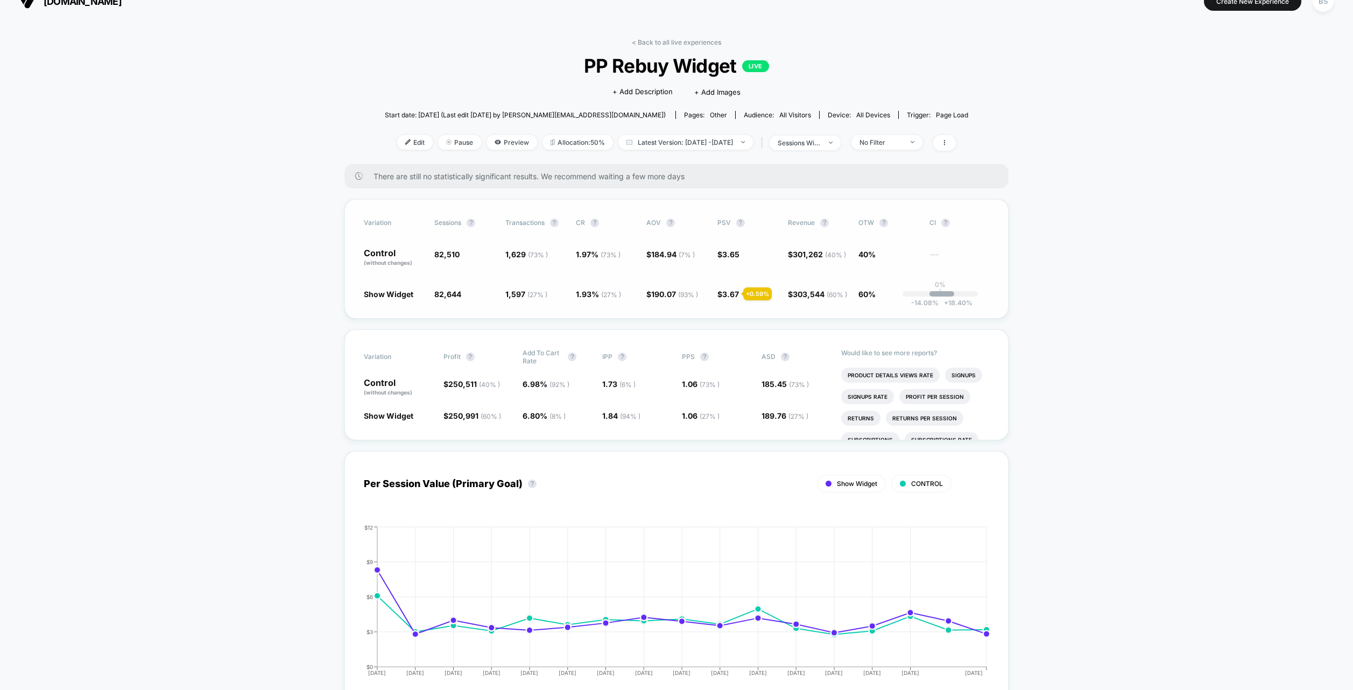
scroll to position [23, 0]
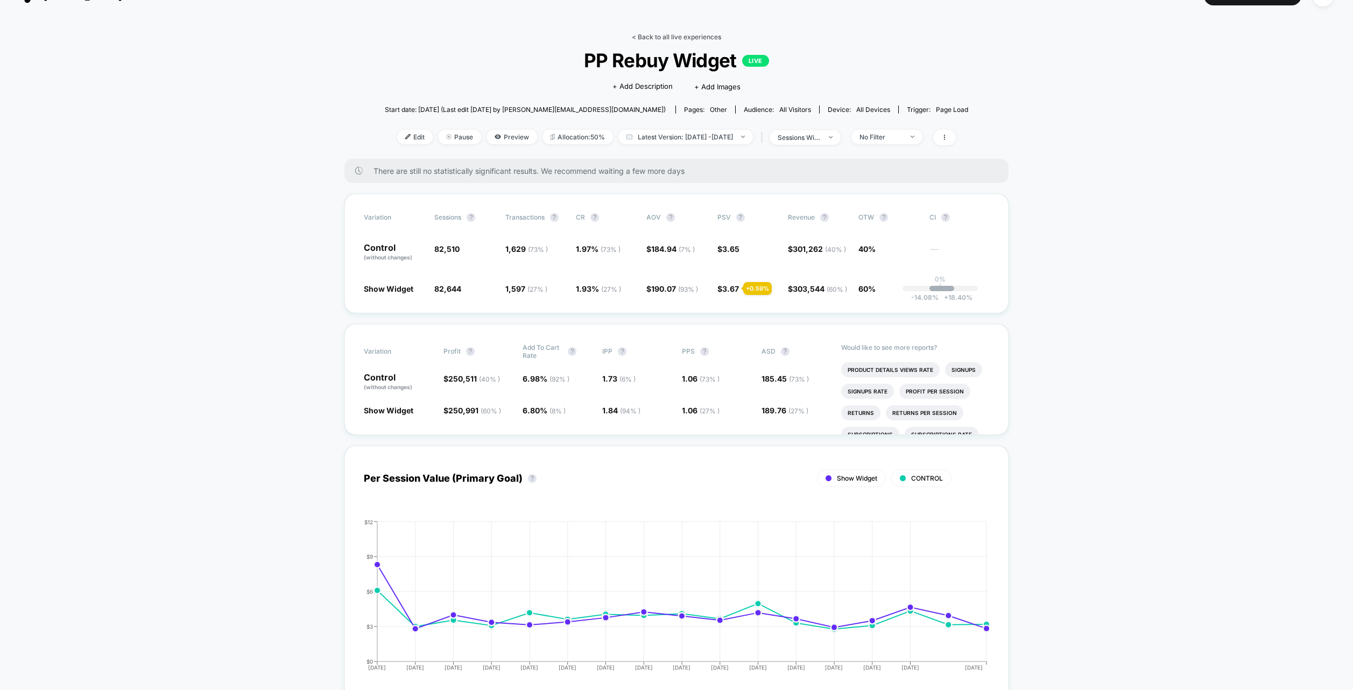
click at [655, 37] on link "< Back to all live experiences" at bounding box center [676, 37] width 89 height 8
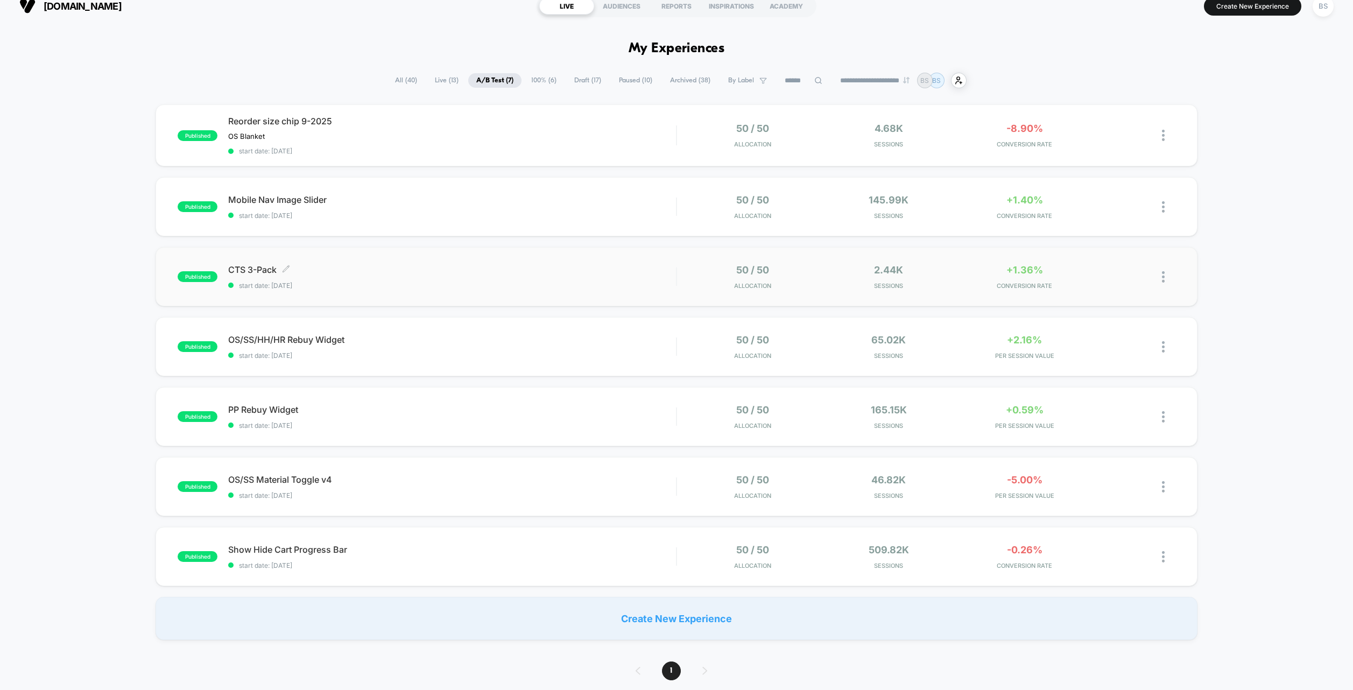
scroll to position [16, 0]
click at [582, 273] on div "CTS 3-Pack Click to edit experience details Click to edit experience details st…" at bounding box center [452, 273] width 448 height 25
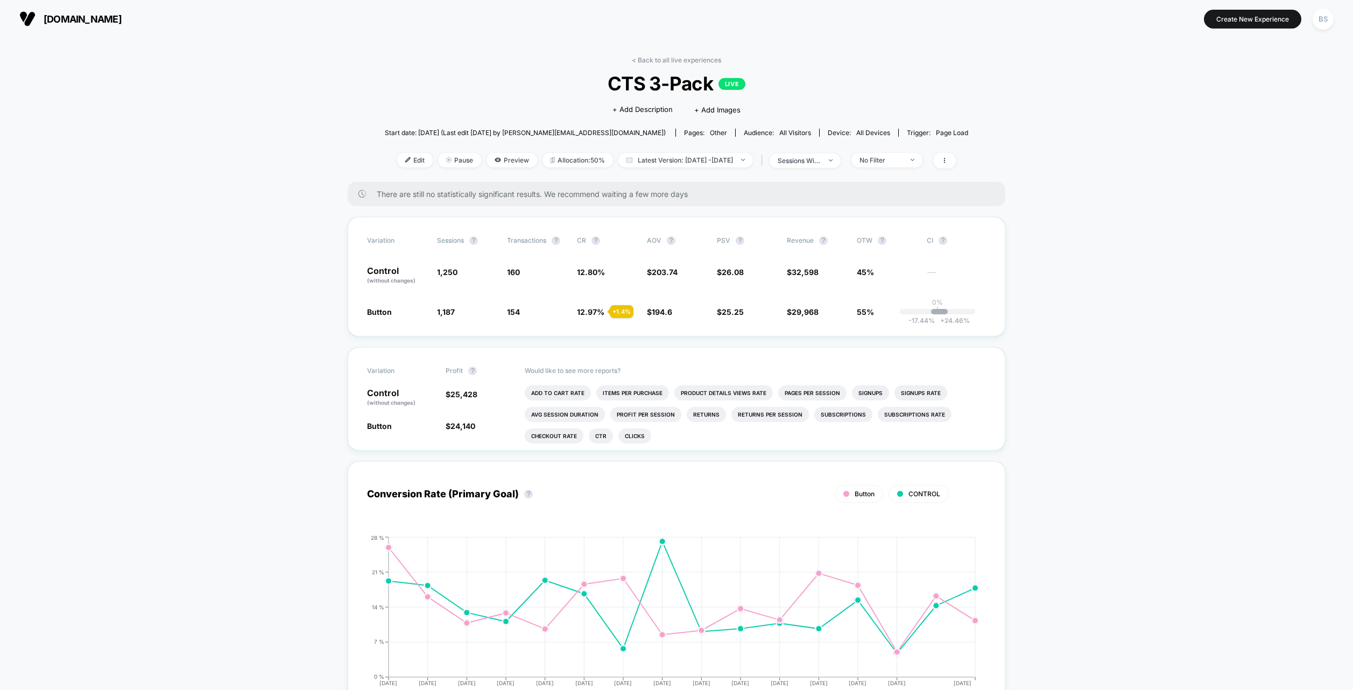
click at [665, 60] on link "< Back to all live experiences" at bounding box center [676, 60] width 89 height 8
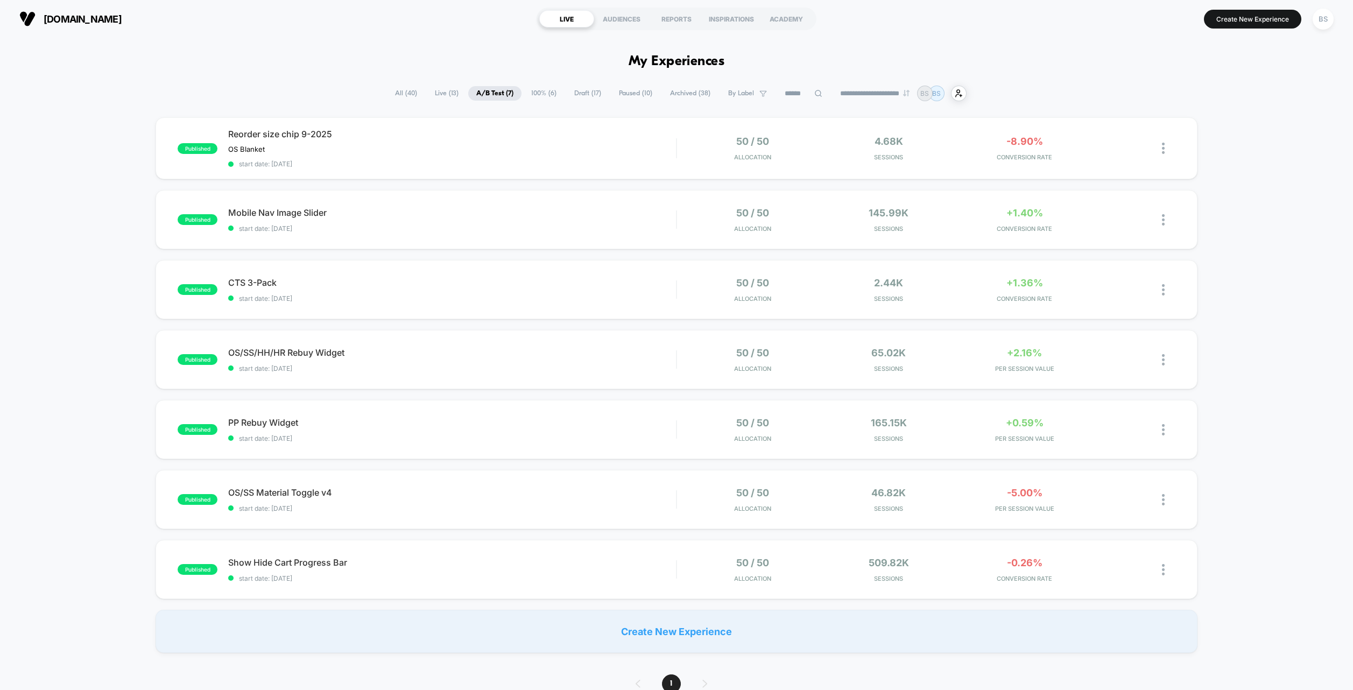
click at [402, 95] on span "All ( 40 )" at bounding box center [406, 93] width 38 height 15
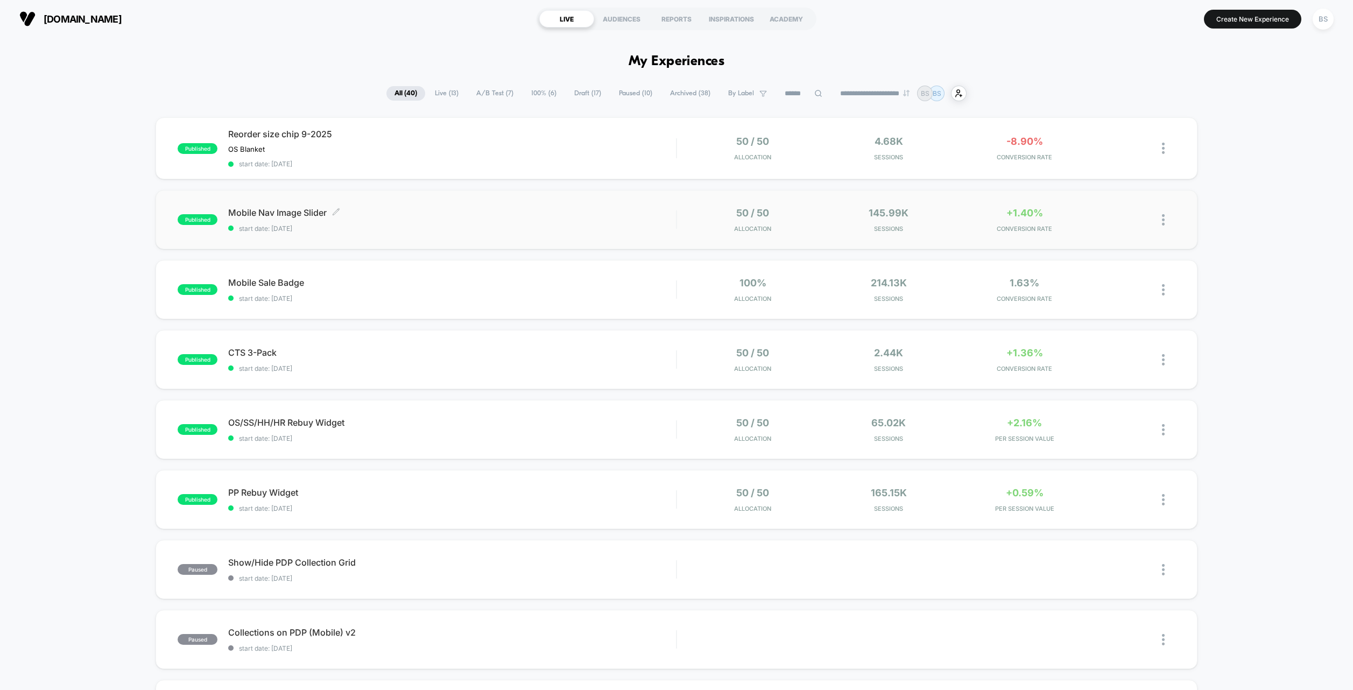
click at [517, 216] on span "Mobile Nav Image Slider Click to edit experience details" at bounding box center [452, 212] width 448 height 11
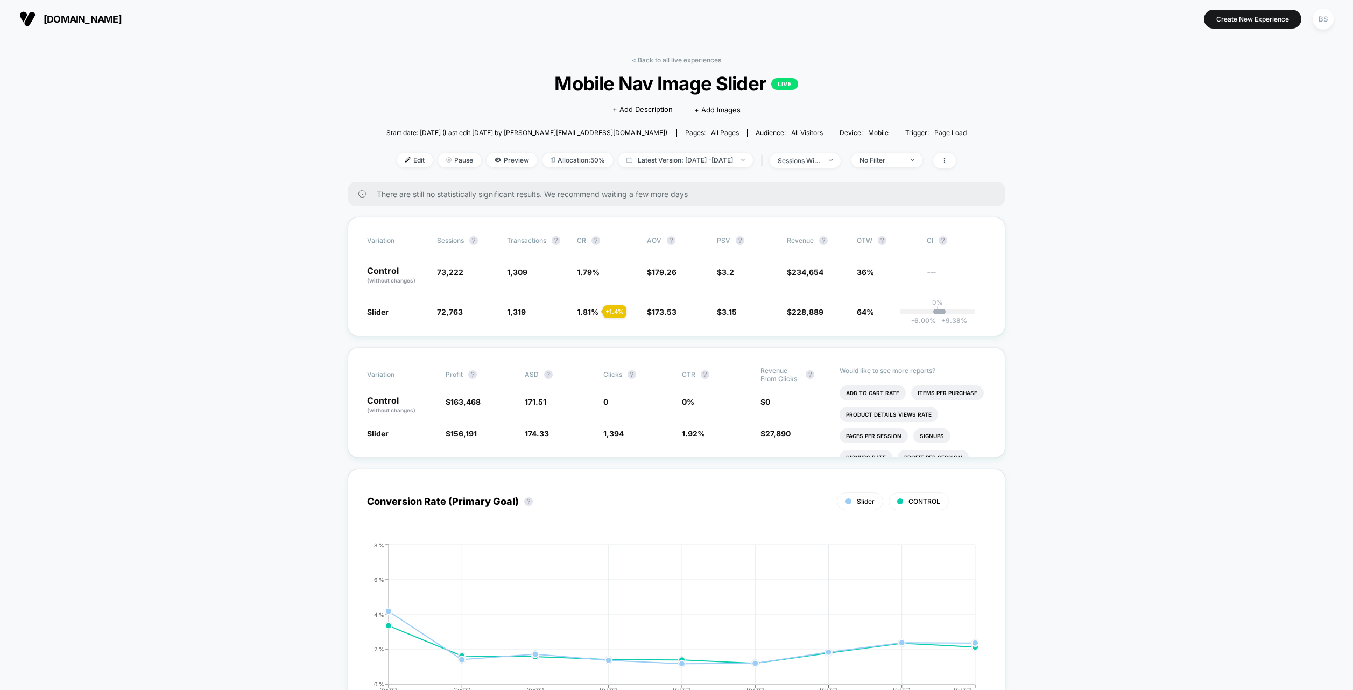
click at [691, 58] on link "< Back to all live experiences" at bounding box center [676, 60] width 89 height 8
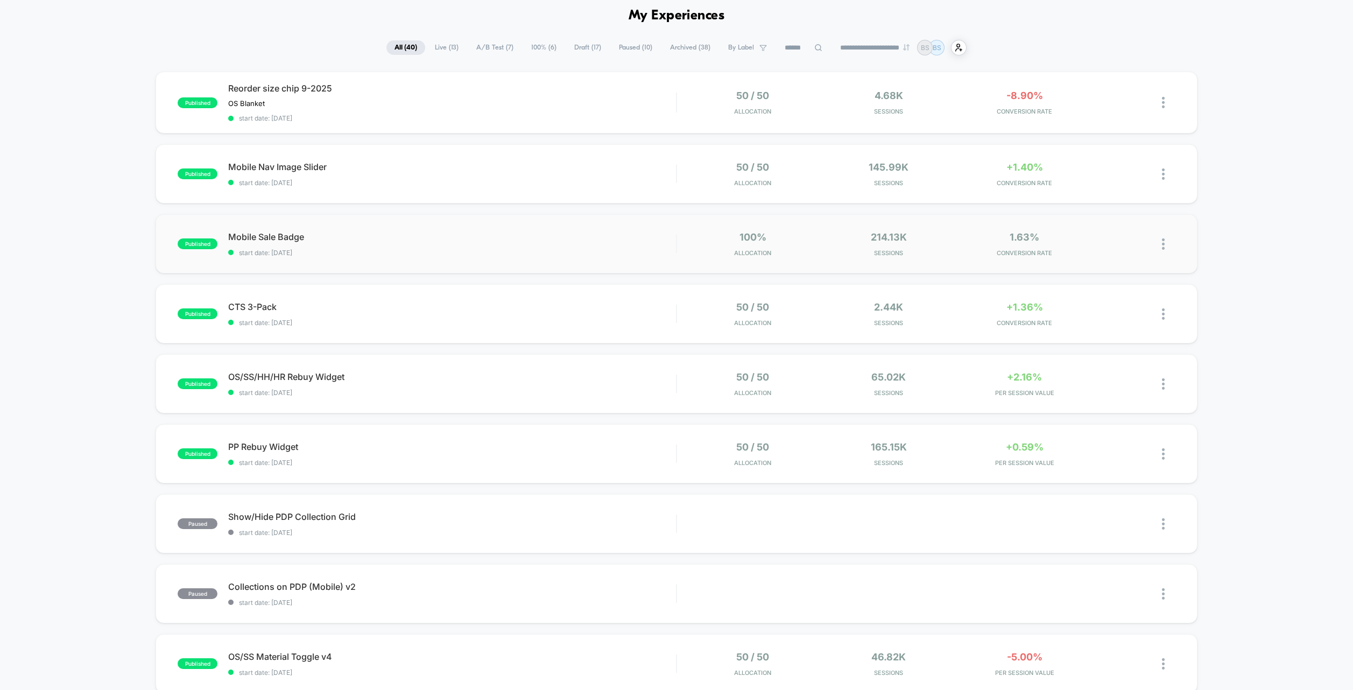
scroll to position [51, 0]
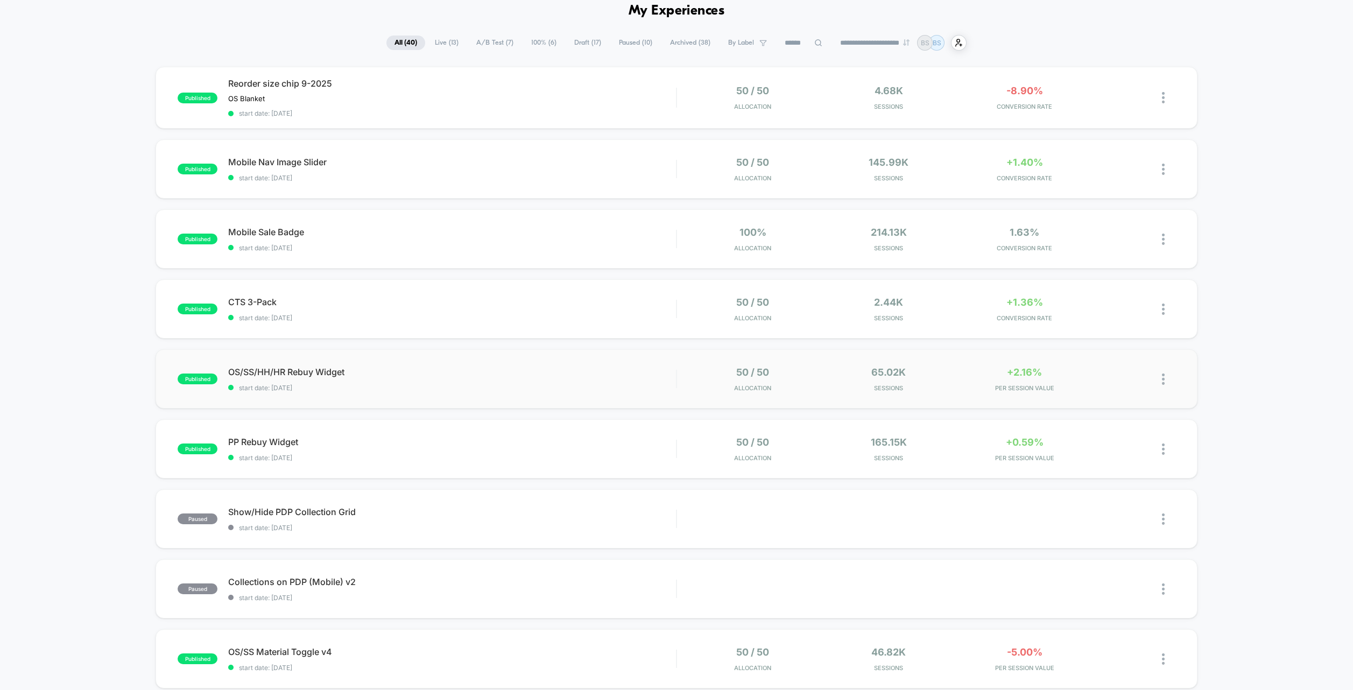
click at [552, 395] on div "published OS/SS/HH/HR Rebuy Widget start date: 8/28/2025 50 / 50 Allocation 65.…" at bounding box center [677, 378] width 1042 height 59
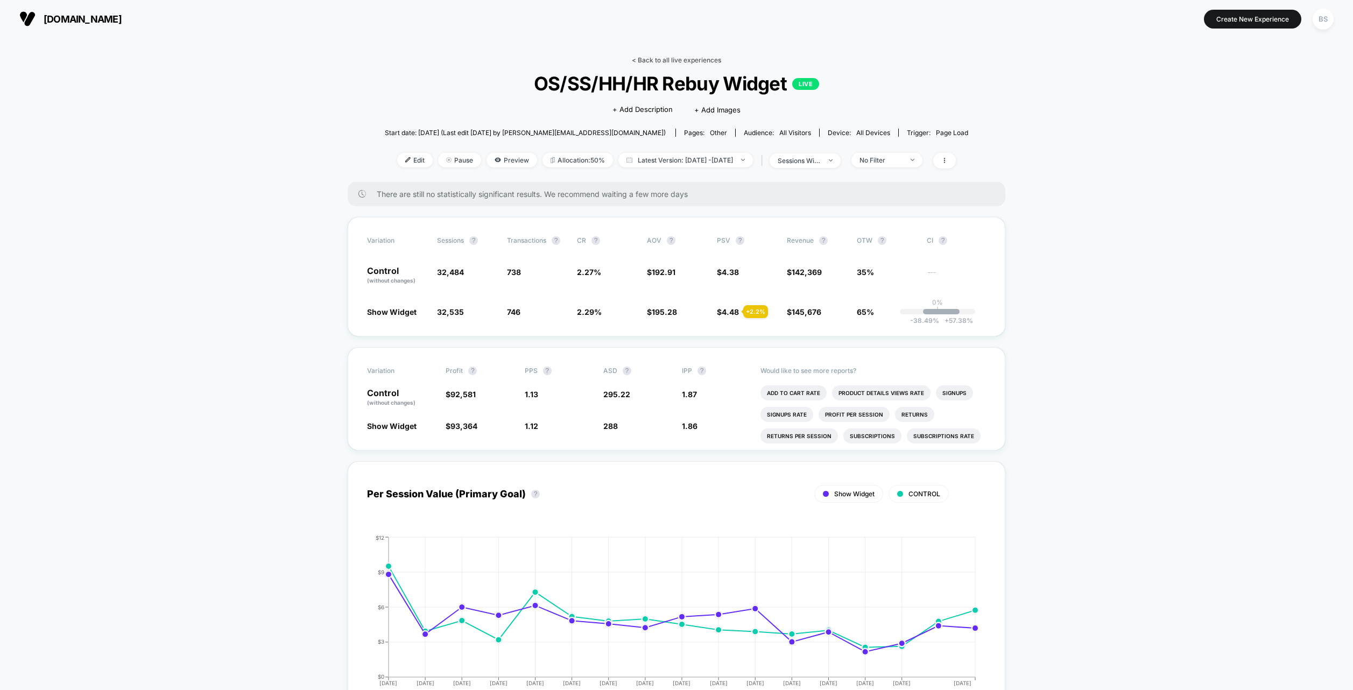
click at [661, 59] on link "< Back to all live experiences" at bounding box center [676, 60] width 89 height 8
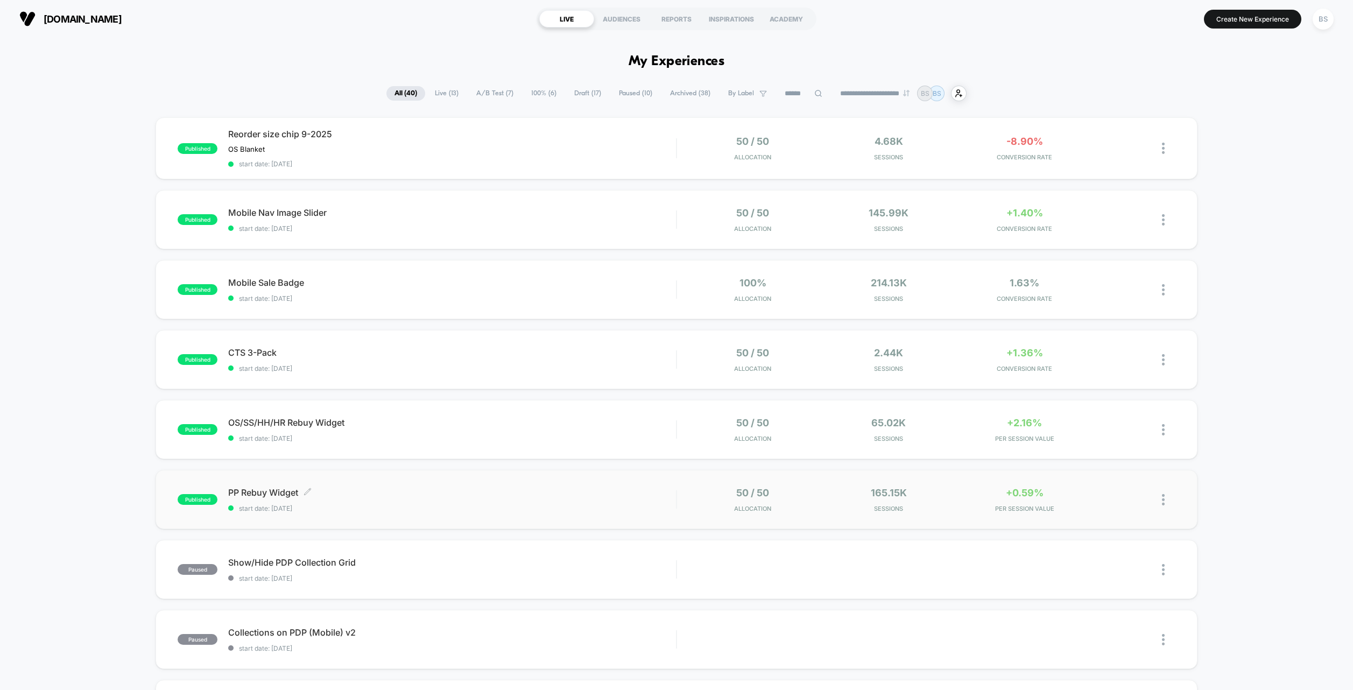
click at [609, 496] on span "PP Rebuy Widget Click to edit experience details" at bounding box center [452, 492] width 448 height 11
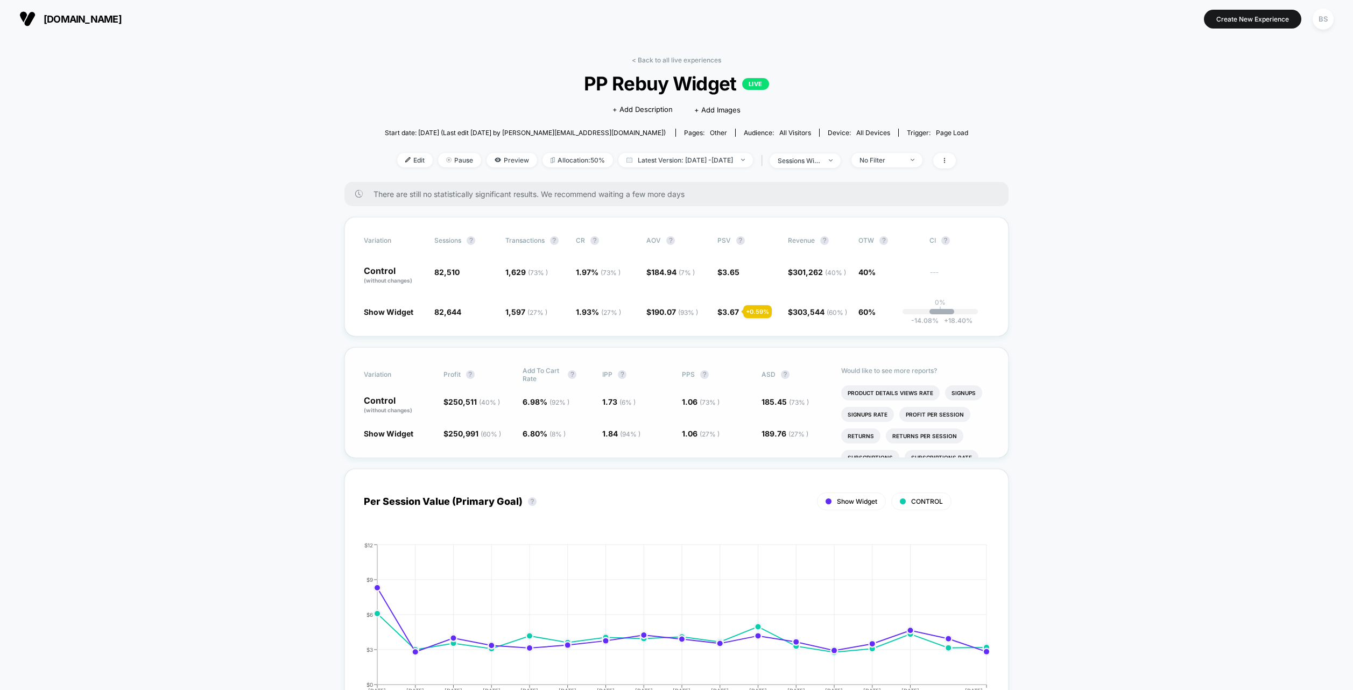
scroll to position [40, 0]
click at [639, 61] on link "< Back to all live experiences" at bounding box center [676, 60] width 89 height 8
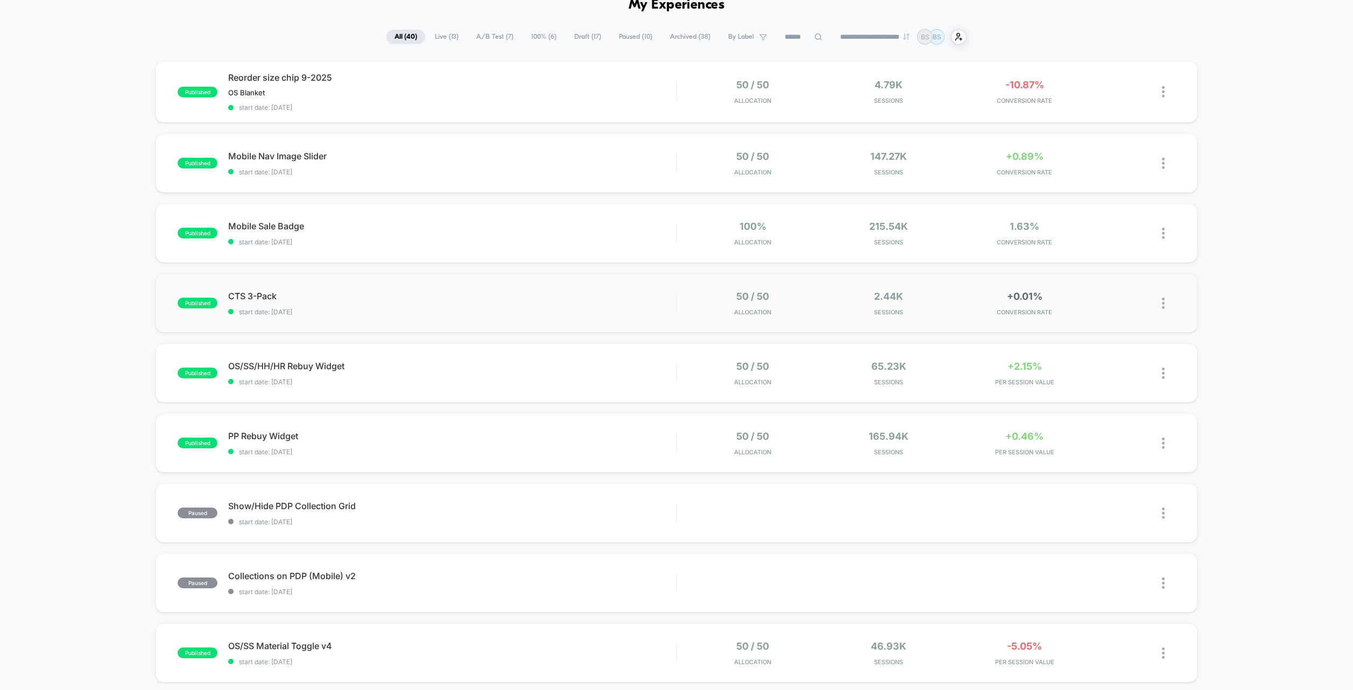
scroll to position [57, 0]
